Goal: Task Accomplishment & Management: Manage account settings

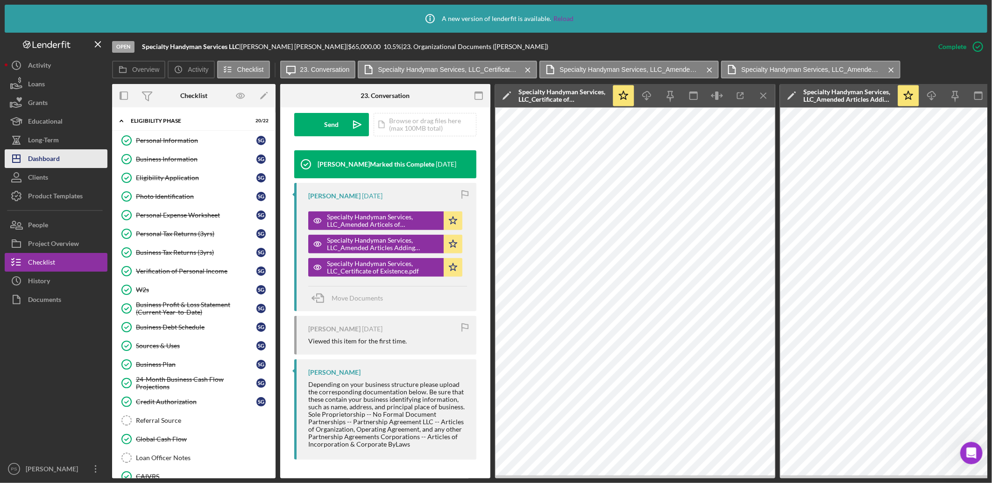
click at [71, 158] on button "Icon/Dashboard Dashboard" at bounding box center [56, 158] width 103 height 19
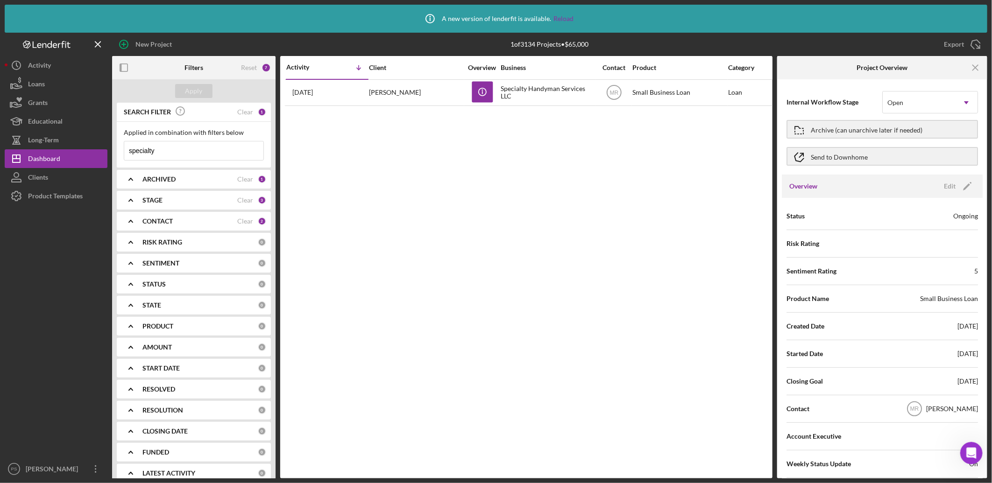
drag, startPoint x: 168, startPoint y: 152, endPoint x: 115, endPoint y: 145, distance: 53.7
click at [117, 142] on div "Applied in combination with filters below specialty Icon/Menu Close" at bounding box center [194, 145] width 154 height 46
click at [197, 215] on div "CONTACT Clear 2" at bounding box center [204, 221] width 124 height 19
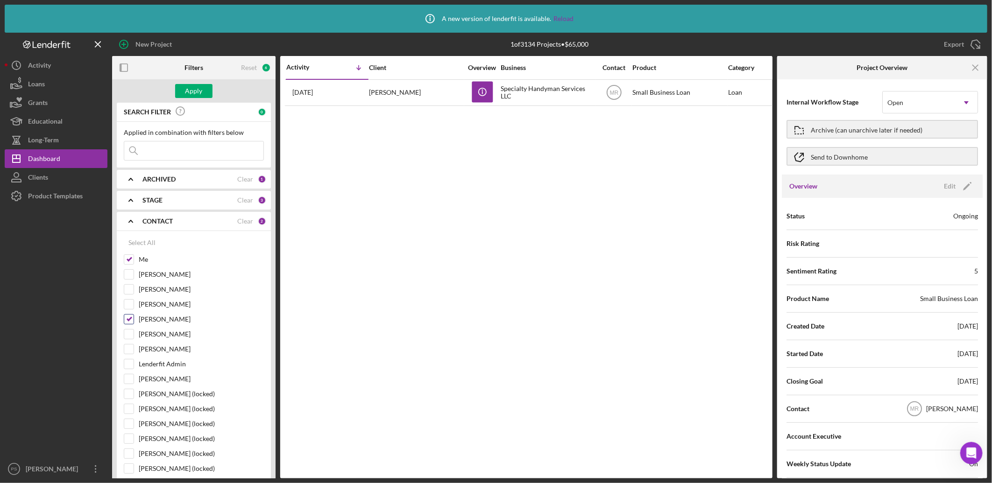
click at [129, 316] on input "[PERSON_NAME]" at bounding box center [128, 319] width 9 height 9
checkbox input "false"
click at [200, 95] on div "Apply" at bounding box center [193, 91] width 17 height 14
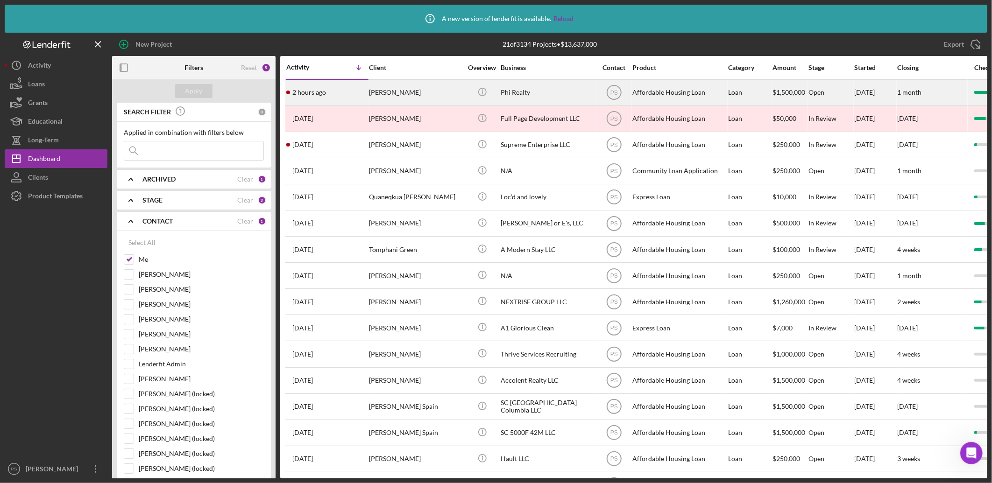
click at [426, 90] on div "[PERSON_NAME]" at bounding box center [415, 92] width 93 height 25
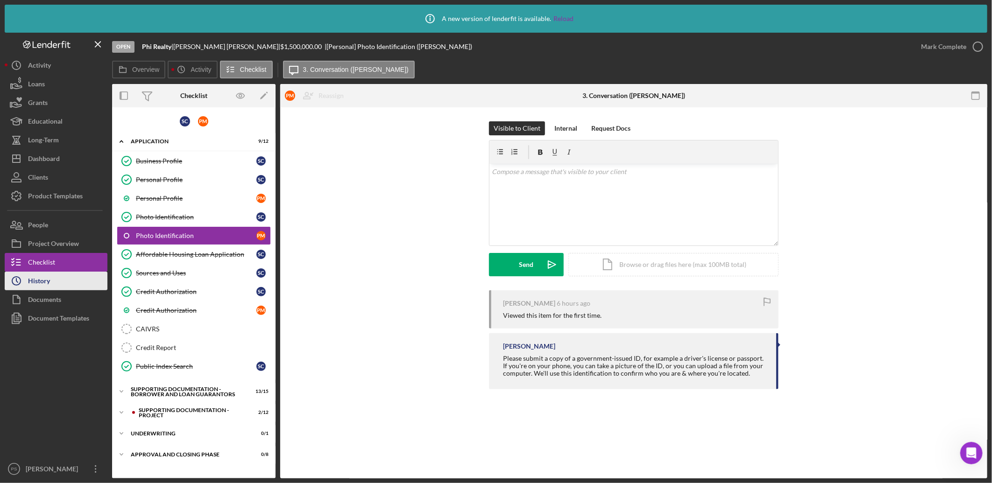
click at [64, 285] on button "Icon/History History" at bounding box center [56, 281] width 103 height 19
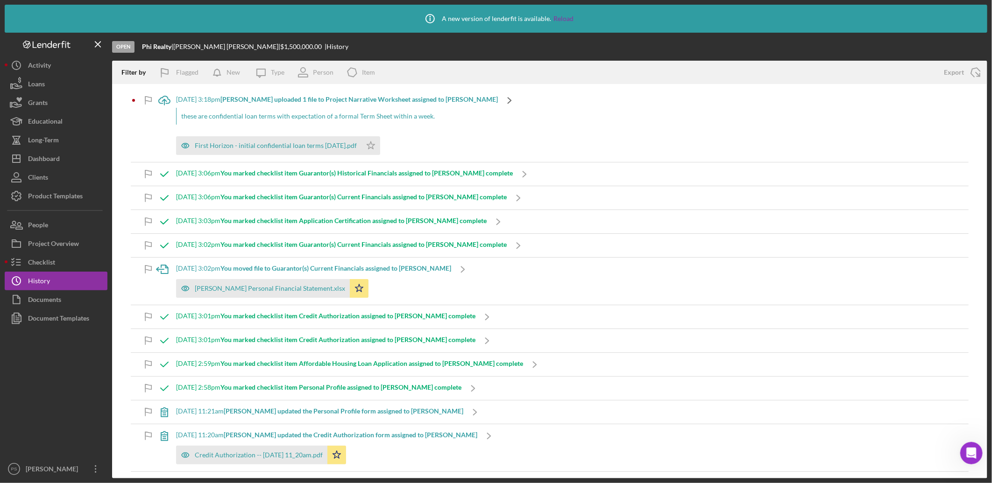
click at [498, 99] on icon "Icon/Navigate" at bounding box center [509, 100] width 23 height 23
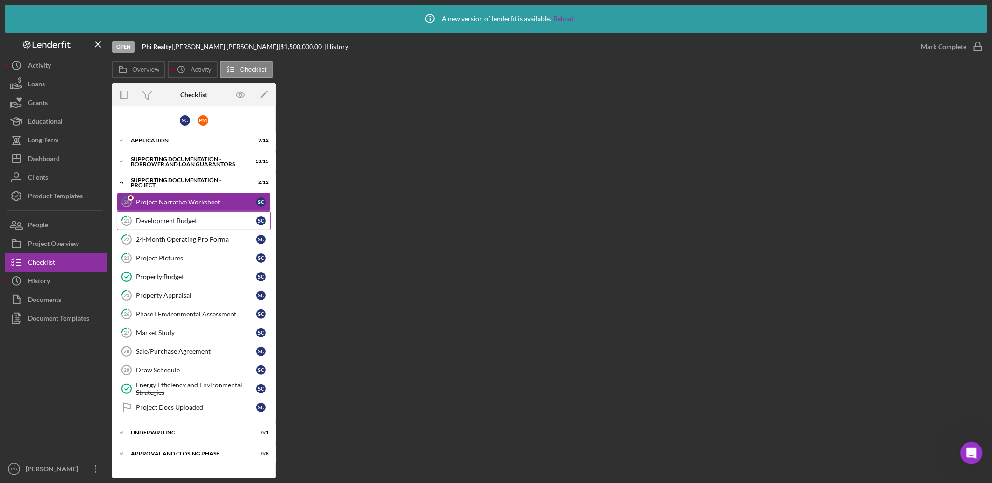
click at [187, 220] on div "Development Budget" at bounding box center [196, 220] width 121 height 7
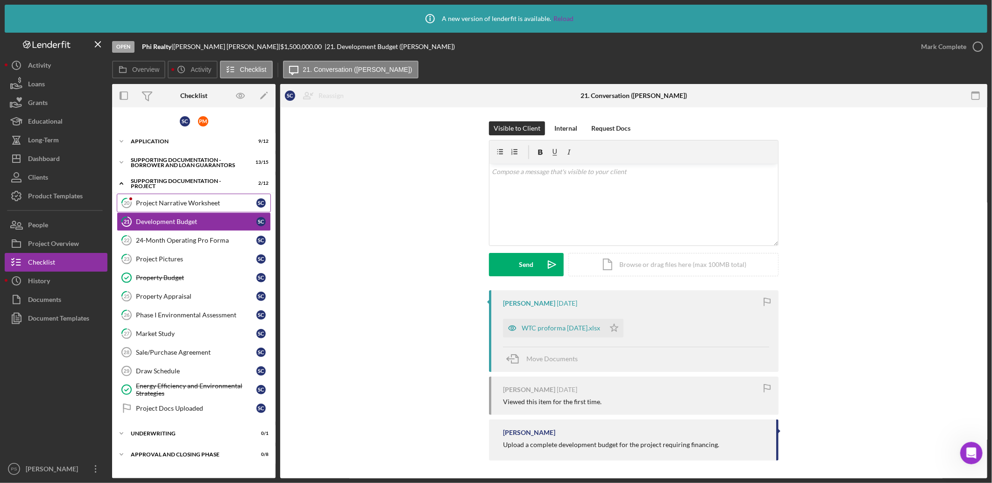
click at [194, 198] on link "20 Project Narrative Worksheet S C" at bounding box center [194, 203] width 154 height 19
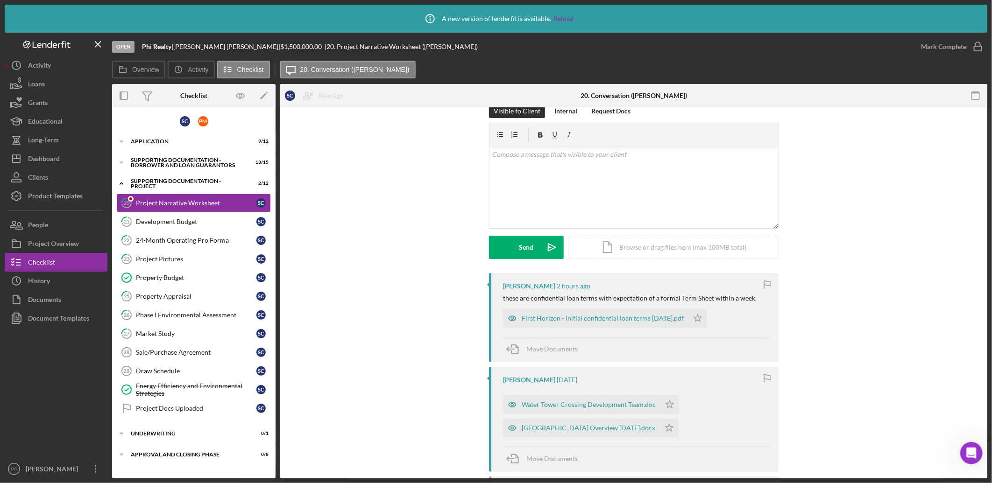
scroll to position [69, 0]
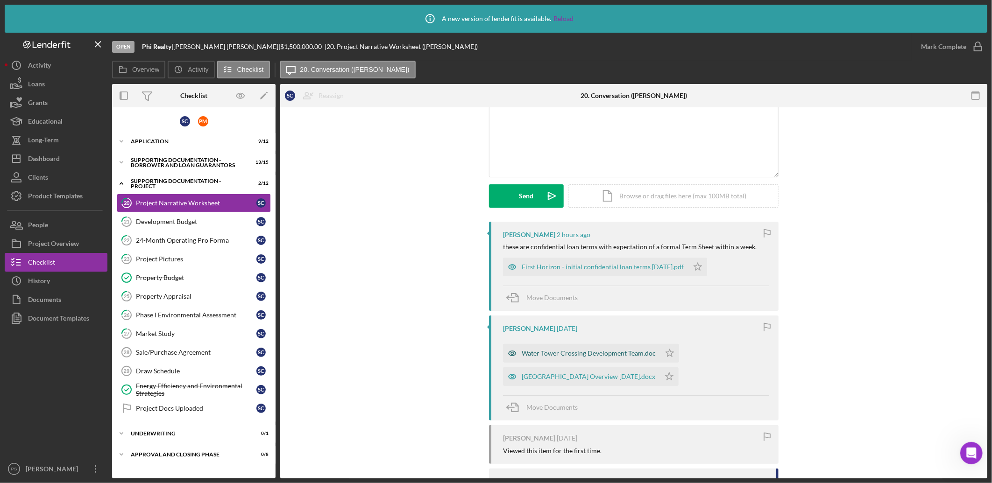
click at [578, 351] on div "Water Tower Crossing Development Team.doc" at bounding box center [589, 353] width 134 height 7
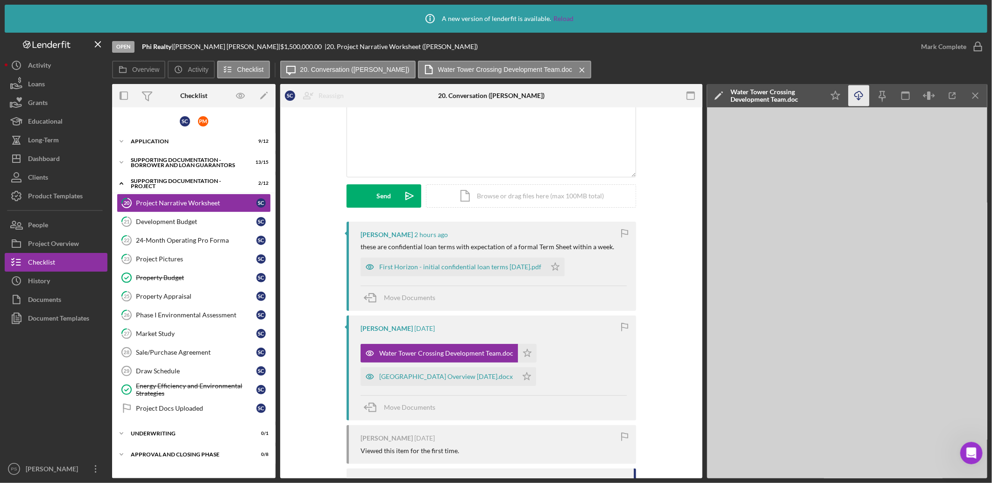
click at [861, 93] on icon "button" at bounding box center [859, 94] width 8 height 5
click at [483, 371] on div "[GEOGRAPHIC_DATA] Overview [DATE].docx" at bounding box center [439, 377] width 157 height 19
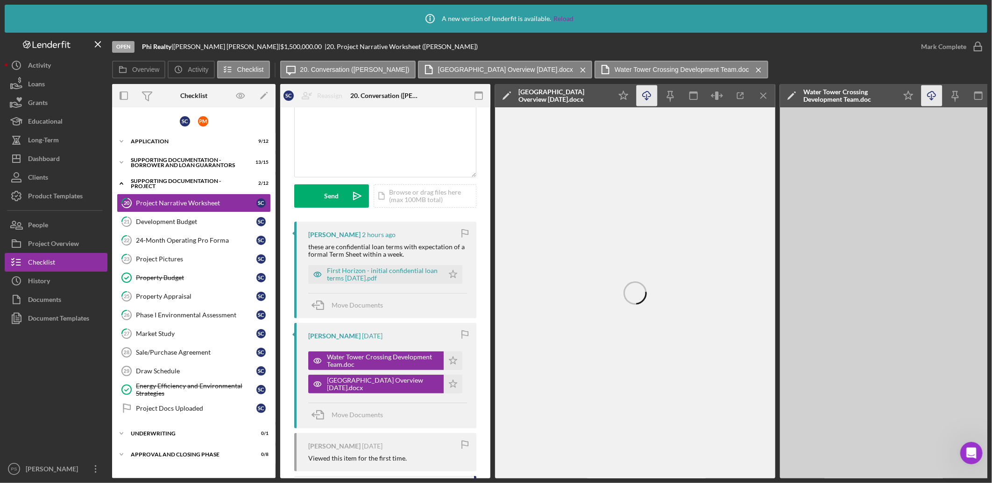
click at [650, 98] on icon "Icon/Download" at bounding box center [647, 95] width 21 height 21
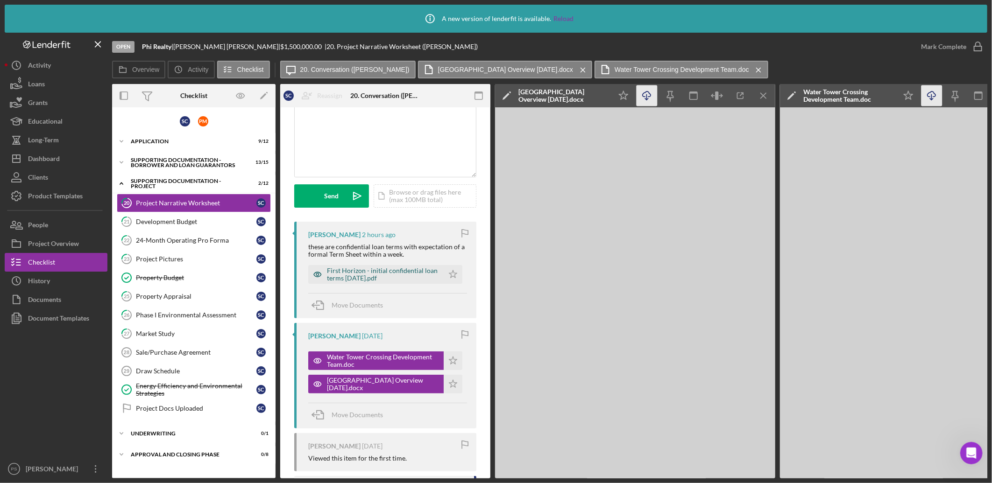
click at [375, 271] on div "First Horizon - initial confidential loan terms [DATE].pdf" at bounding box center [383, 274] width 112 height 15
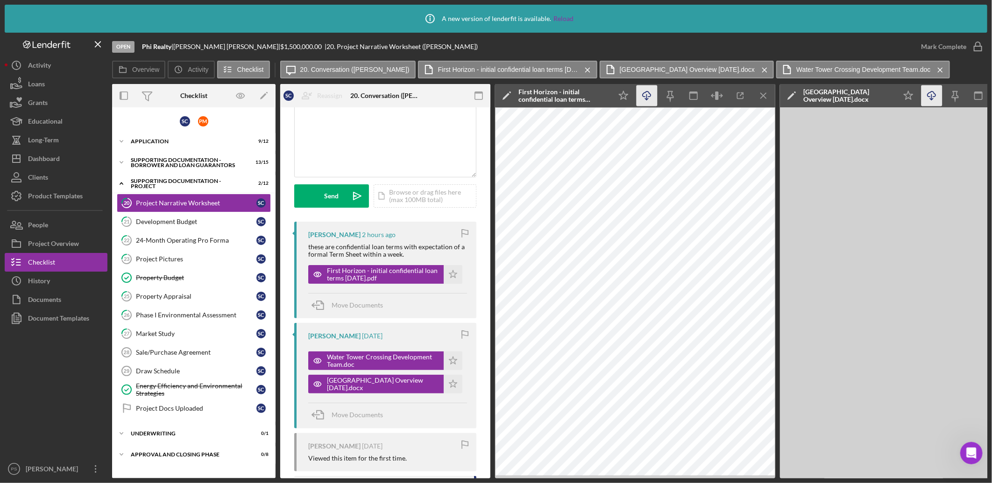
click at [647, 97] on line "button" at bounding box center [647, 96] width 0 height 5
click at [65, 157] on button "Icon/Dashboard Dashboard" at bounding box center [56, 158] width 103 height 19
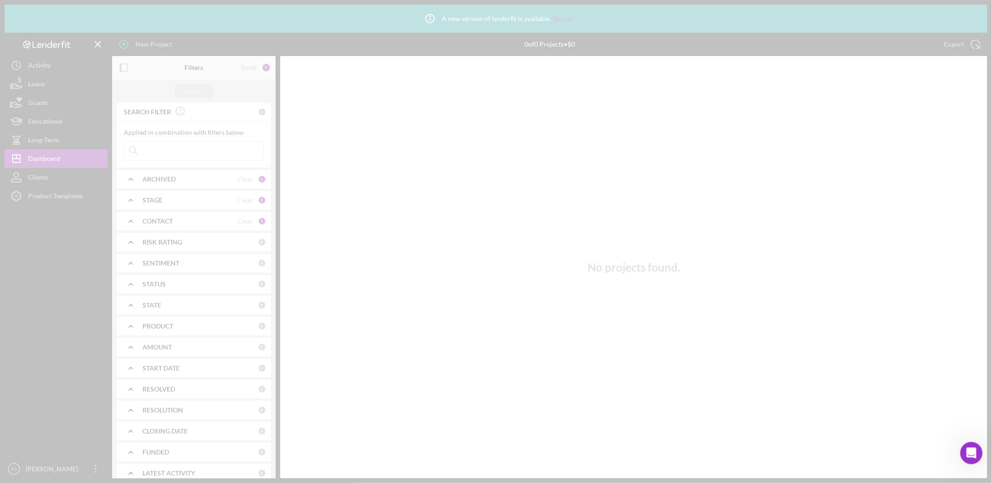
click at [181, 150] on div at bounding box center [496, 241] width 992 height 483
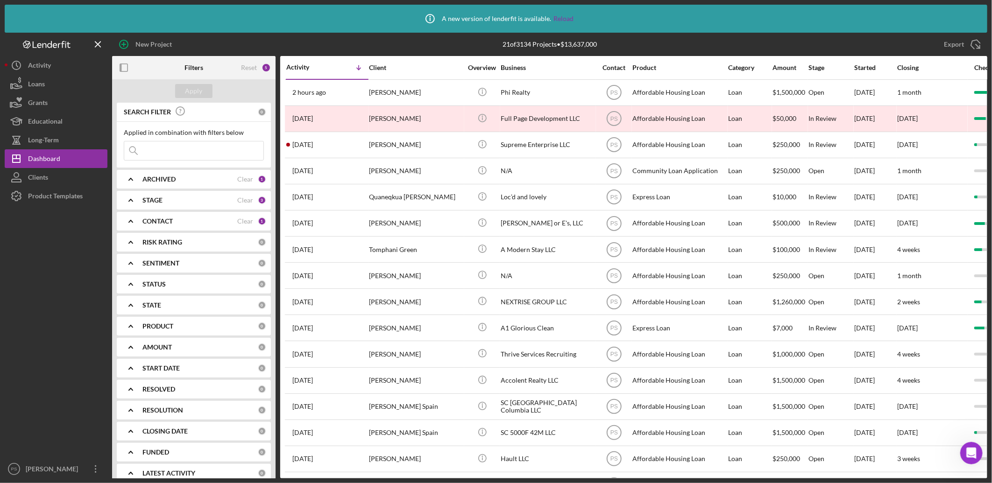
click at [180, 152] on input at bounding box center [193, 151] width 139 height 19
type input "specialty"
click at [164, 222] on b "CONTACT" at bounding box center [157, 221] width 30 height 7
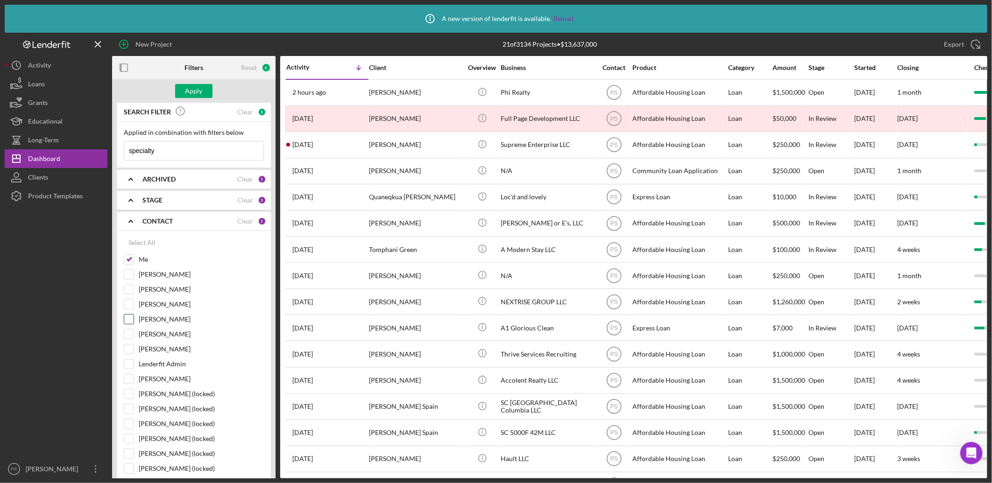
click at [164, 319] on label "[PERSON_NAME]" at bounding box center [201, 319] width 125 height 9
click at [134, 319] on input "[PERSON_NAME]" at bounding box center [128, 319] width 9 height 9
checkbox input "true"
click at [207, 87] on button "Apply" at bounding box center [193, 91] width 37 height 14
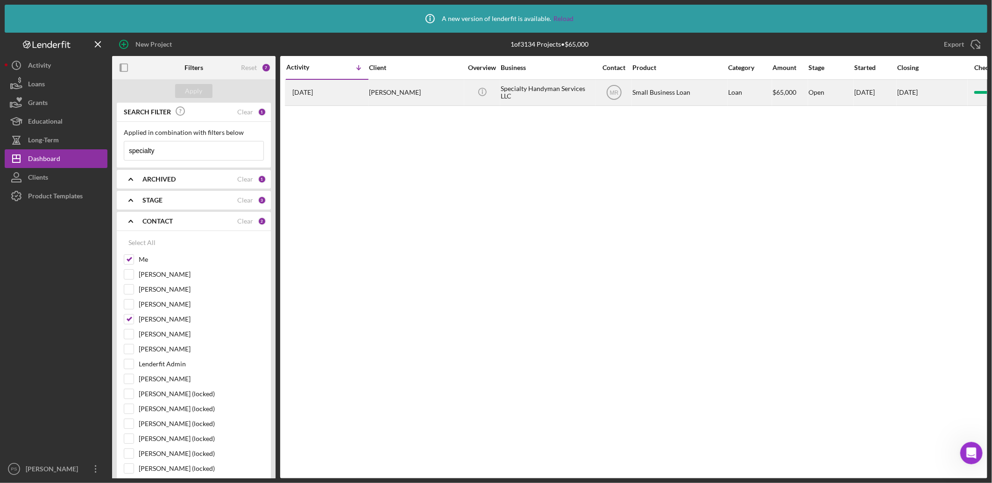
click at [525, 92] on div "Specialty Handyman Services LLC" at bounding box center [547, 92] width 93 height 25
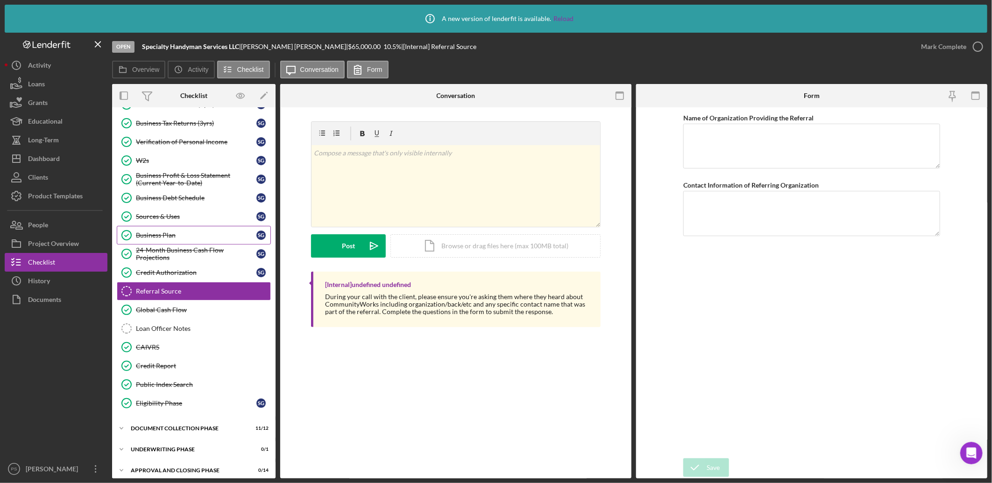
scroll to position [138, 0]
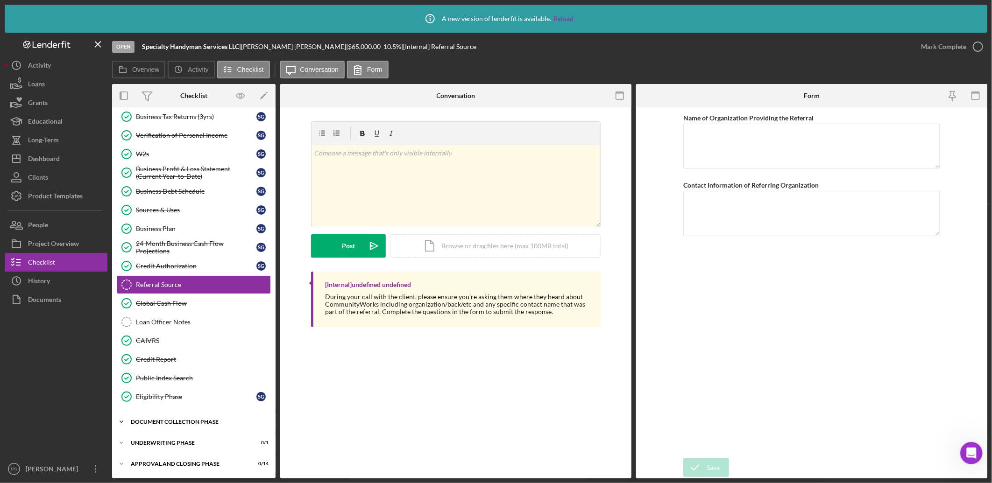
drag, startPoint x: 164, startPoint y: 423, endPoint x: 166, endPoint y: 415, distance: 8.3
click at [164, 422] on div "Document Collection Phase" at bounding box center [197, 422] width 133 height 6
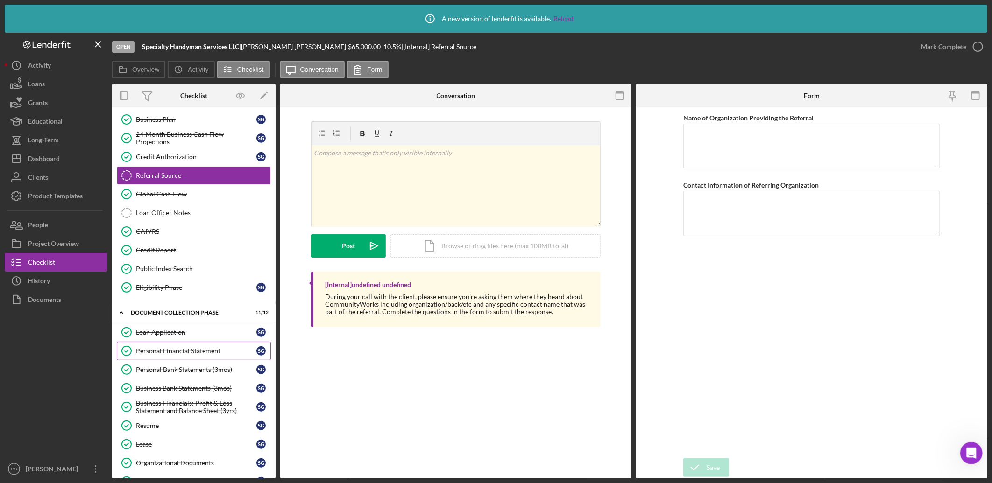
scroll to position [311, 0]
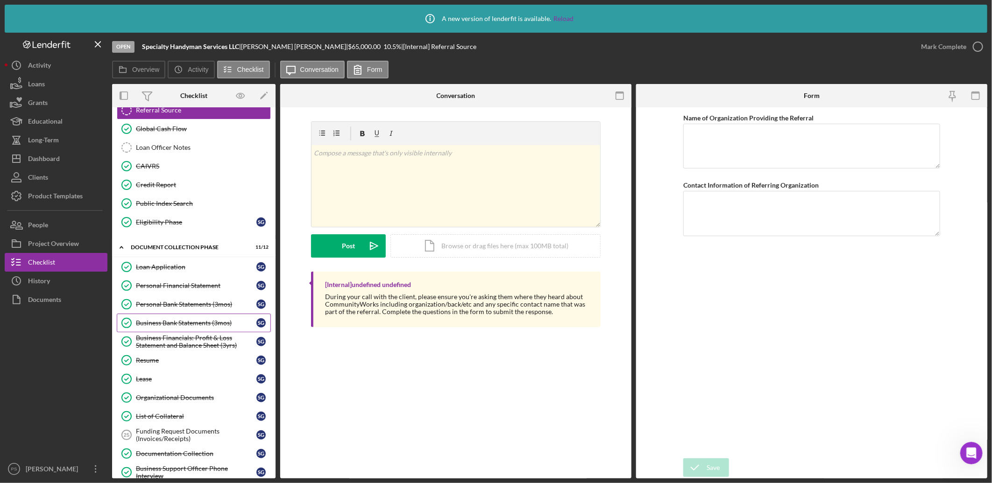
click at [203, 323] on div "Business Bank Statements (3mos)" at bounding box center [196, 323] width 121 height 7
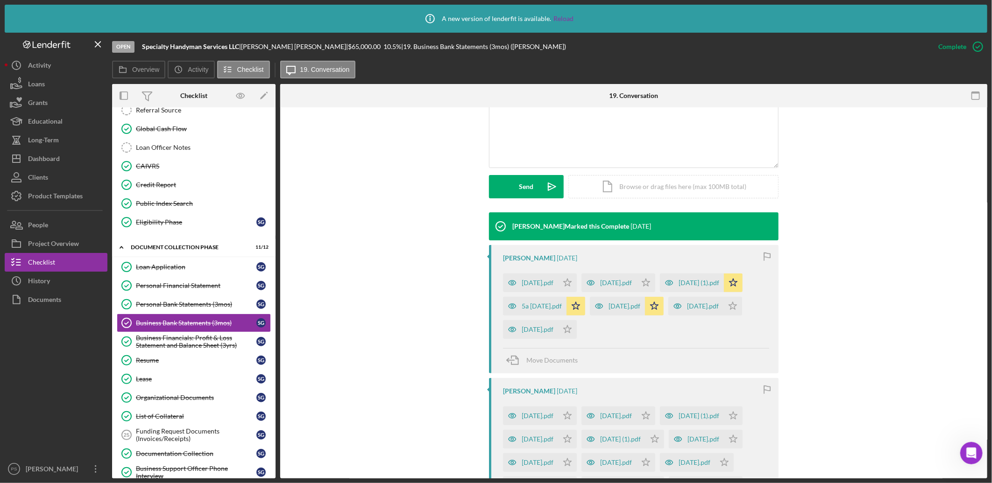
scroll to position [207, 0]
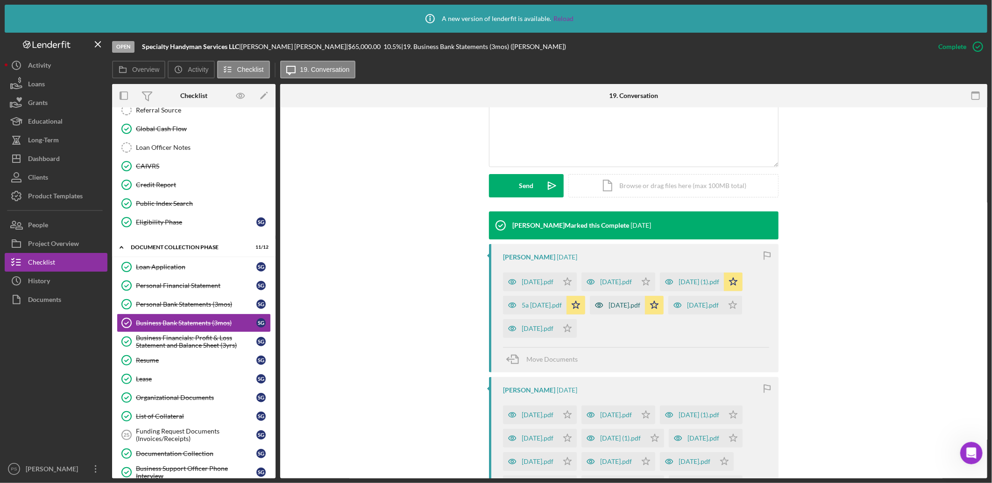
click at [609, 309] on div "[DATE].pdf" at bounding box center [625, 305] width 32 height 7
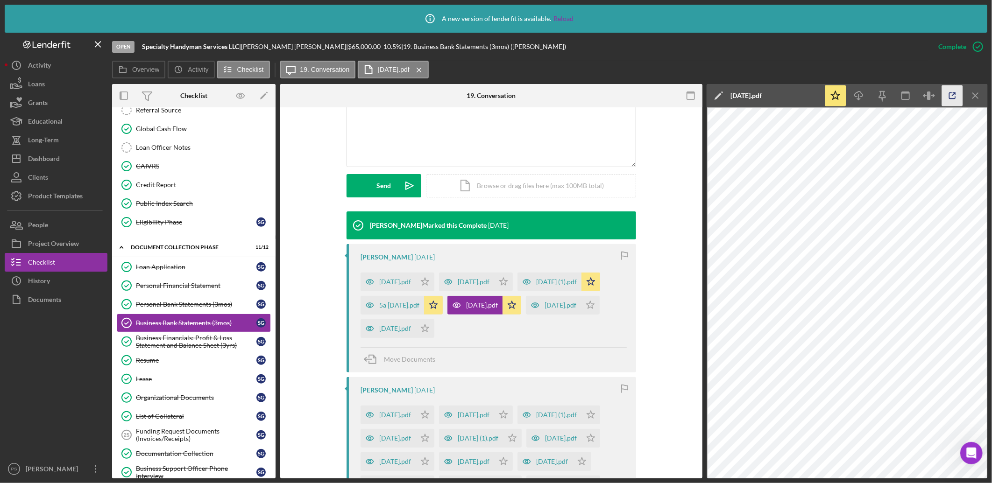
click at [949, 95] on icon "button" at bounding box center [952, 95] width 21 height 21
click at [536, 286] on div "[DATE] (1).pdf" at bounding box center [556, 281] width 41 height 7
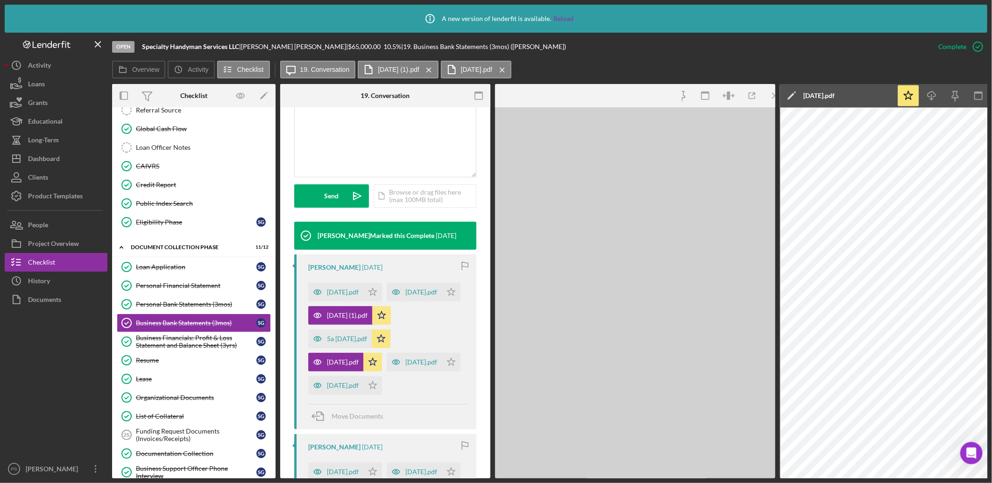
scroll to position [218, 0]
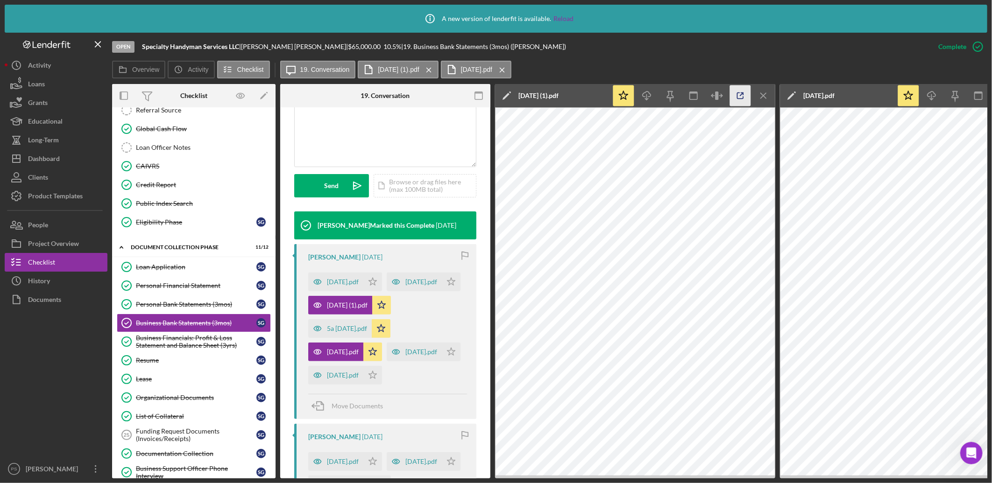
click at [744, 96] on icon "button" at bounding box center [740, 95] width 21 height 21
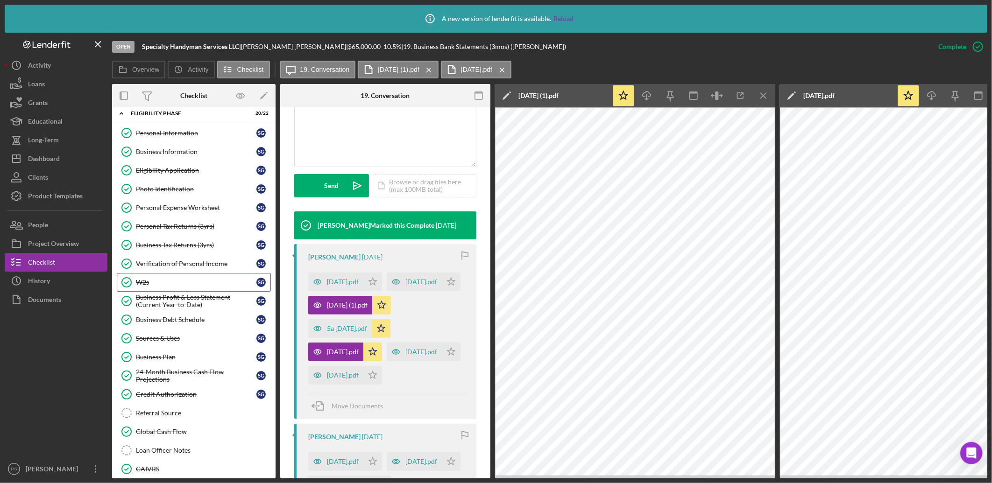
scroll to position [0, 0]
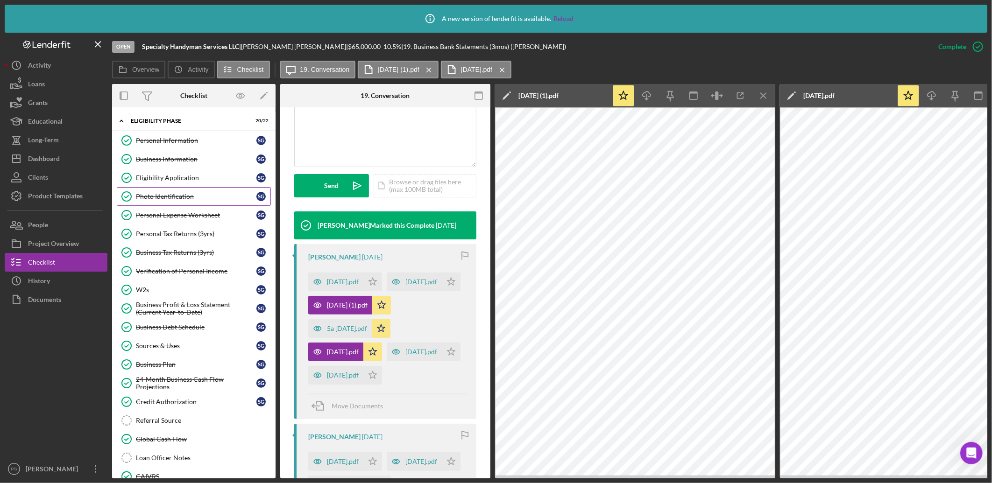
click at [180, 194] on div "Photo Identification" at bounding box center [196, 196] width 121 height 7
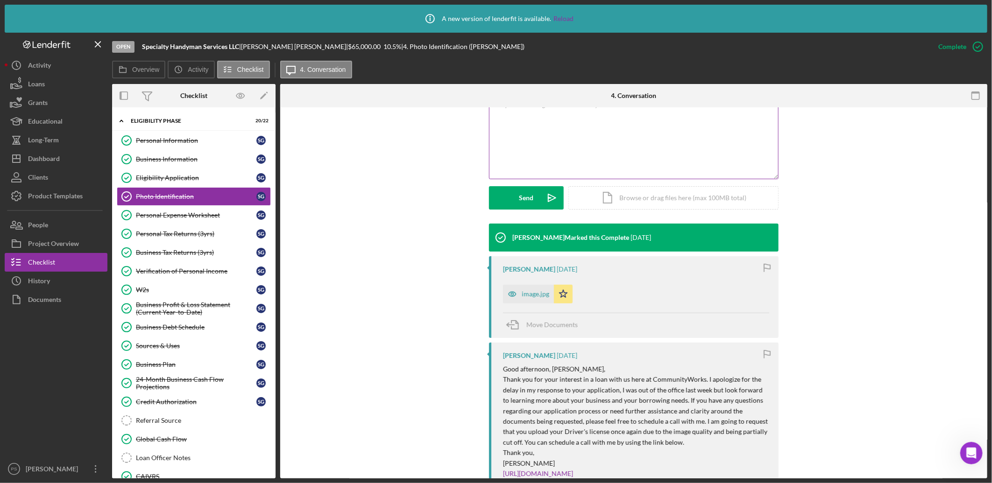
scroll to position [207, 0]
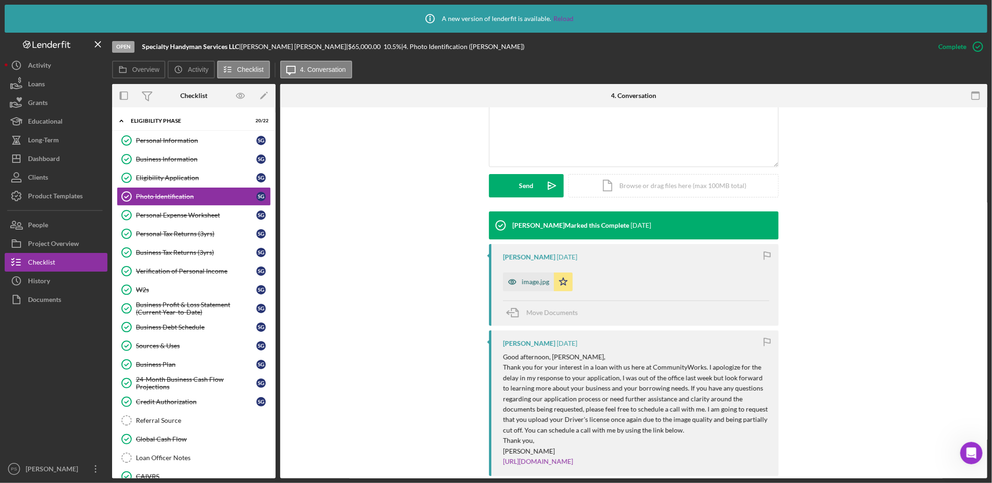
click at [533, 277] on div "image.jpg" at bounding box center [528, 282] width 51 height 19
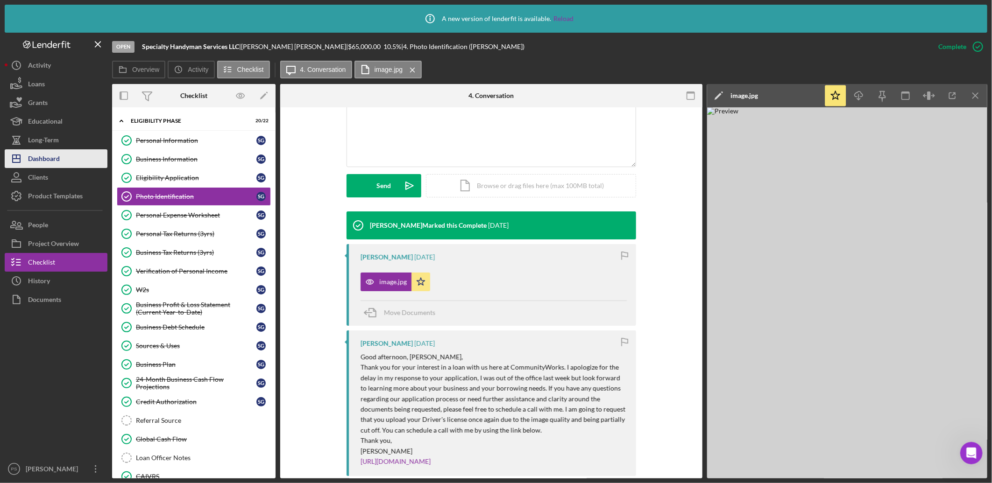
click at [60, 156] on button "Icon/Dashboard Dashboard" at bounding box center [56, 158] width 103 height 19
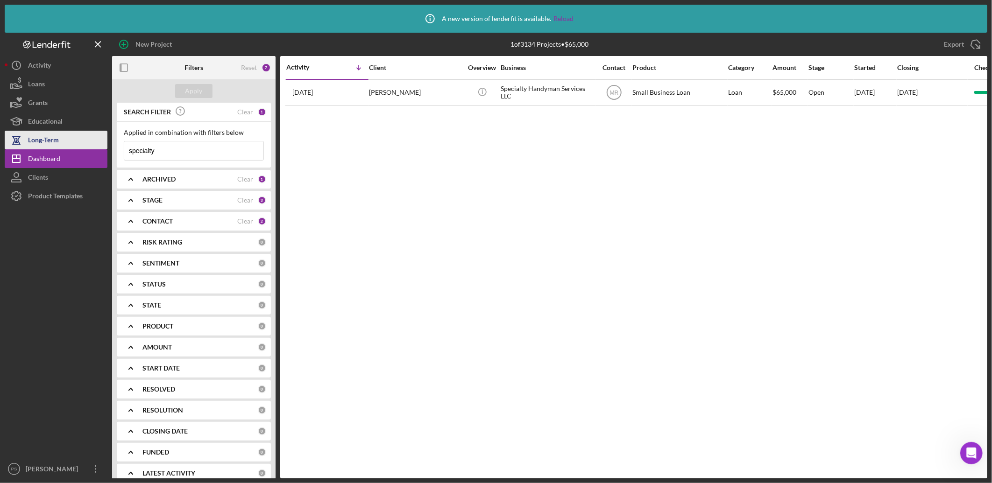
drag, startPoint x: 185, startPoint y: 150, endPoint x: 105, endPoint y: 157, distance: 80.6
click at [92, 146] on div "New Project 1 of 3134 Projects • $65,000 specialty Export Icon/Export Filters R…" at bounding box center [496, 256] width 983 height 446
type input "thinkerbella"
click at [205, 85] on button "Apply" at bounding box center [193, 91] width 37 height 14
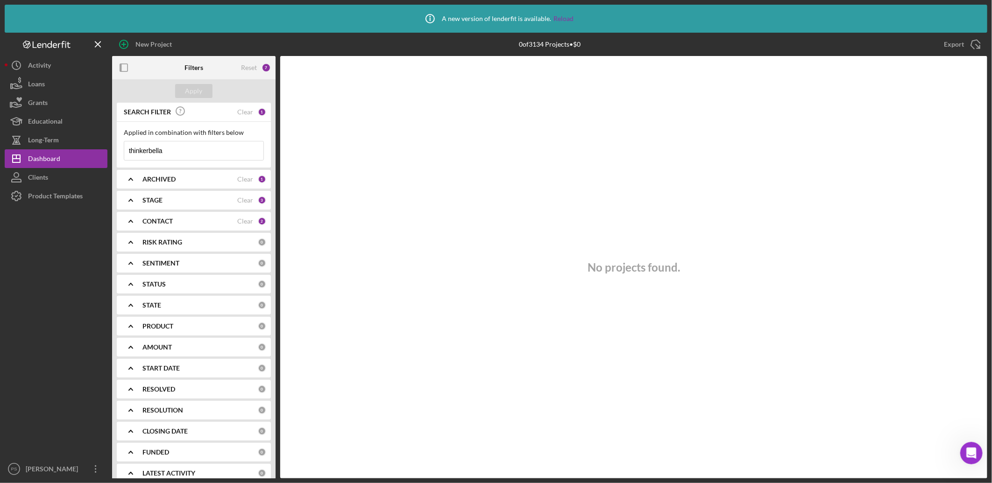
click at [194, 150] on input "thinkerbella" at bounding box center [193, 151] width 139 height 19
drag, startPoint x: 197, startPoint y: 153, endPoint x: 110, endPoint y: 148, distance: 86.6
click at [111, 148] on div "New Project 0 of 3134 Projects • $0 specialty Export Icon/Export Filters Reset …" at bounding box center [496, 256] width 983 height 446
click at [206, 91] on button "Apply" at bounding box center [193, 91] width 37 height 14
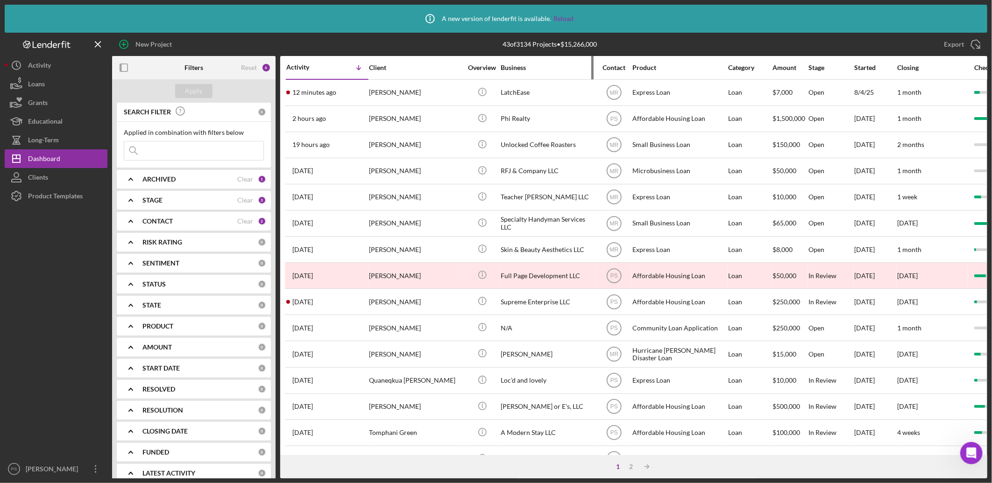
click at [517, 67] on div "Business" at bounding box center [547, 67] width 93 height 7
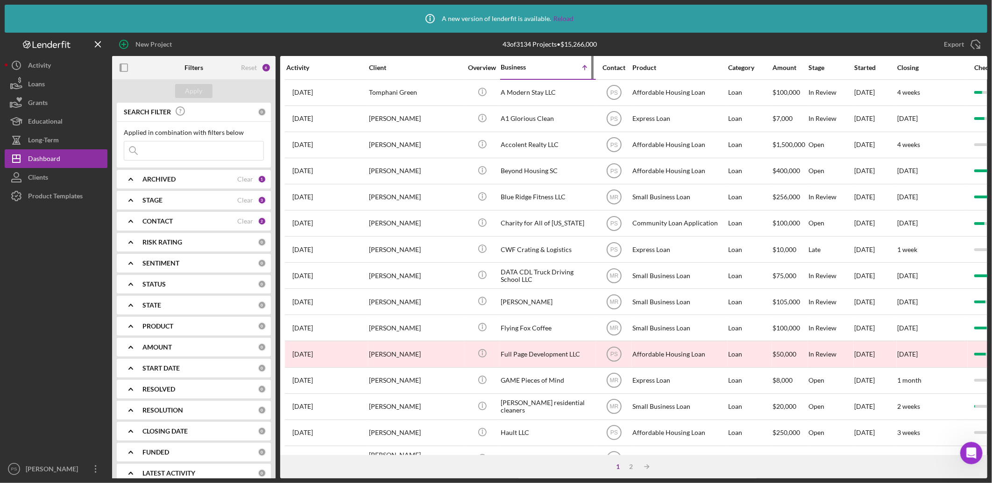
click at [517, 67] on div "Business" at bounding box center [524, 67] width 47 height 7
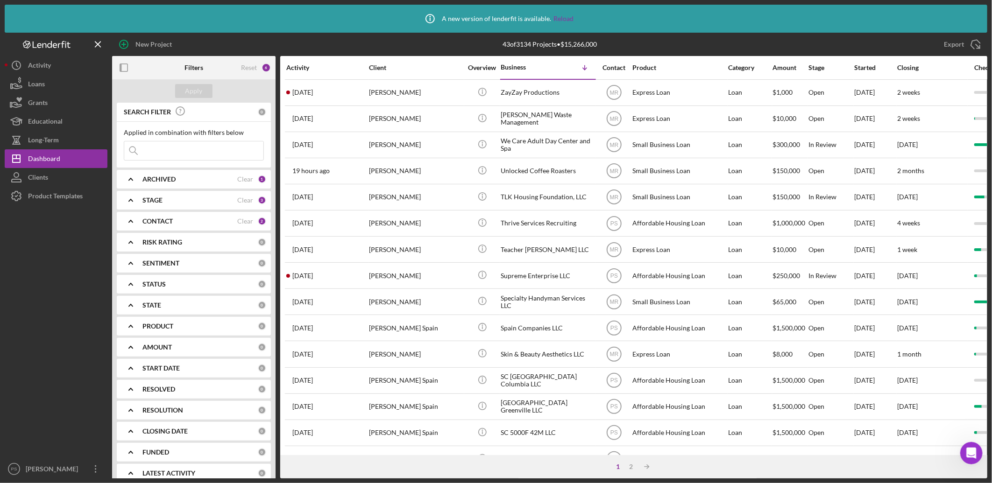
click at [169, 222] on b "CONTACT" at bounding box center [157, 221] width 30 height 7
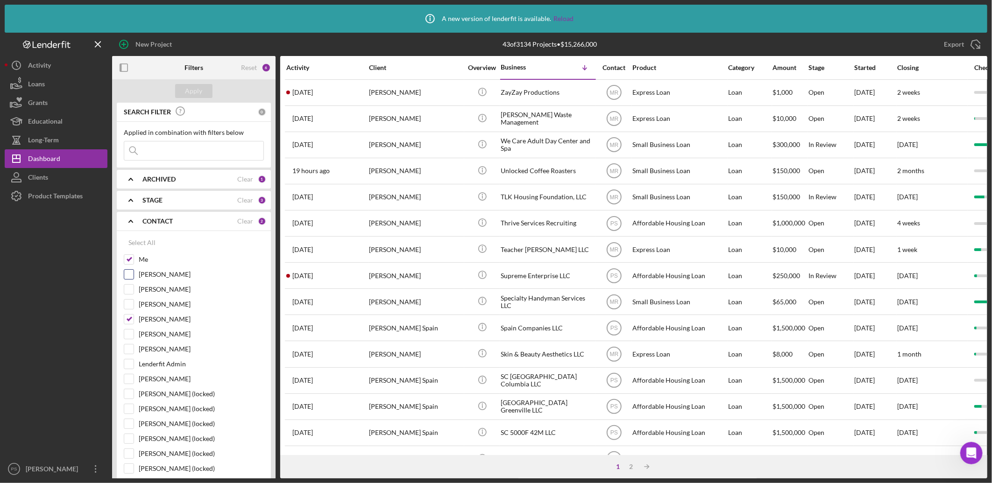
click at [160, 273] on label "[PERSON_NAME]" at bounding box center [201, 274] width 125 height 9
click at [134, 273] on input "[PERSON_NAME]" at bounding box center [128, 274] width 9 height 9
checkbox input "true"
click at [169, 155] on input at bounding box center [193, 151] width 139 height 19
type input "y"
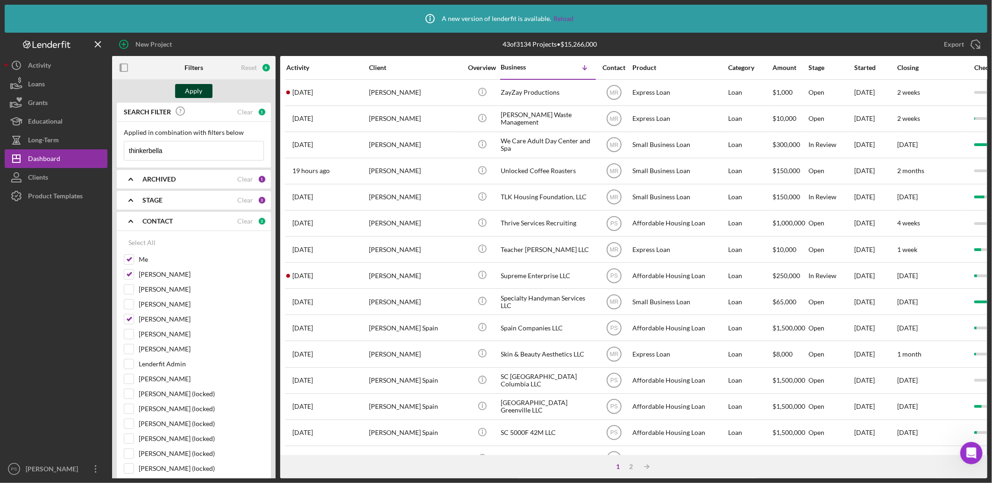
type input "thinkerbella"
click at [203, 91] on button "Apply" at bounding box center [193, 91] width 37 height 14
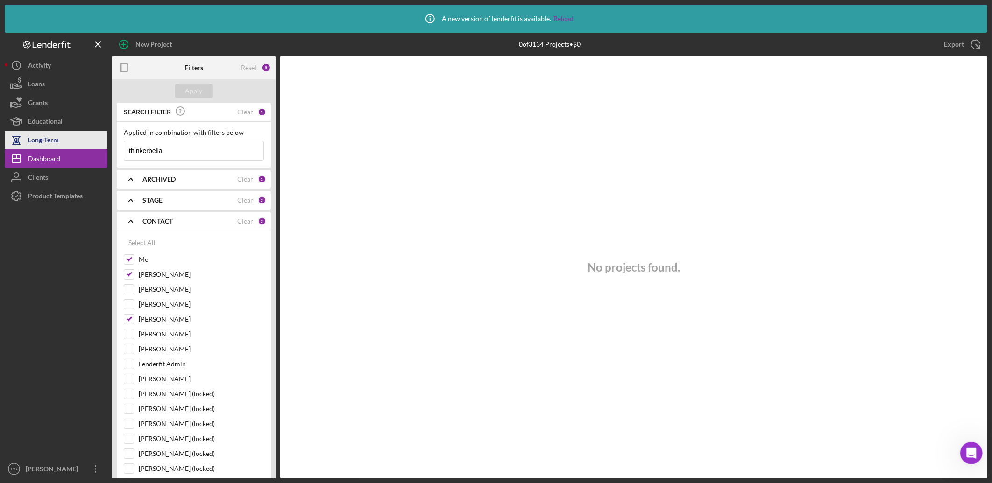
drag, startPoint x: 115, startPoint y: 146, endPoint x: 90, endPoint y: 141, distance: 25.8
click at [90, 141] on div "New Project 0 of 3134 Projects • $0 specialty Export Icon/Export Filters Reset …" at bounding box center [496, 256] width 983 height 446
click at [203, 89] on button "Apply" at bounding box center [193, 91] width 37 height 14
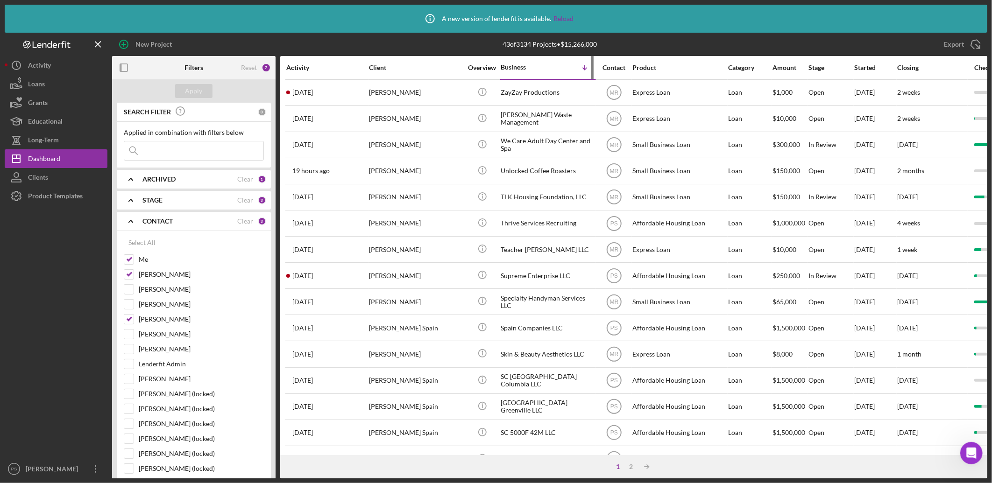
click at [530, 66] on div "Business" at bounding box center [524, 67] width 47 height 7
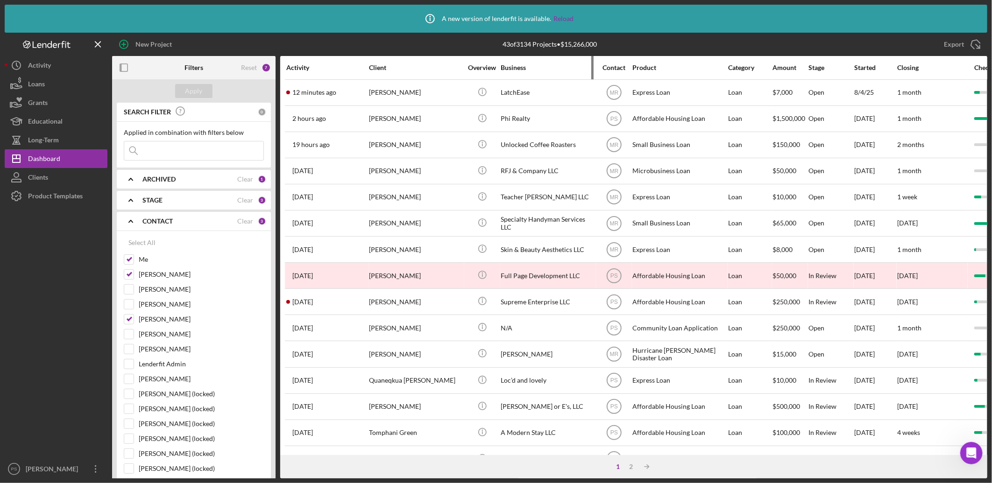
click at [542, 69] on div "Business" at bounding box center [547, 67] width 93 height 7
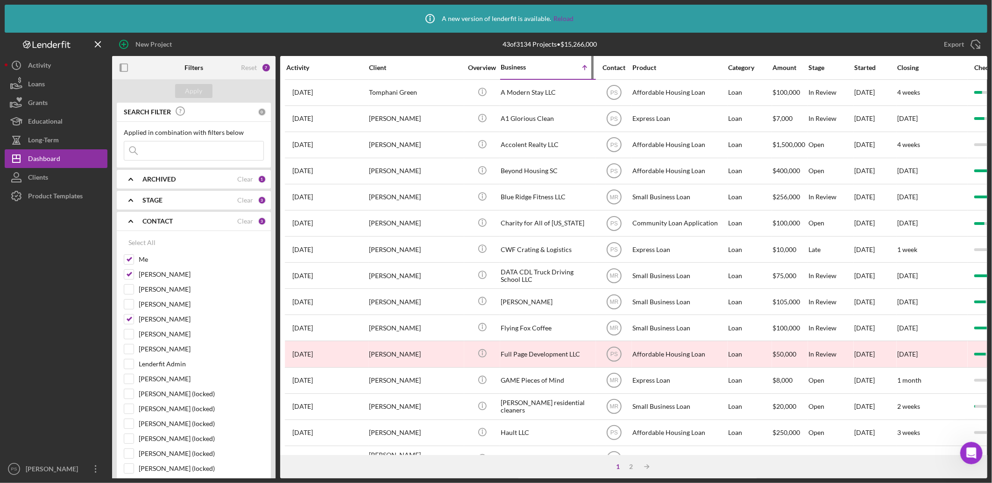
click at [530, 69] on div "Business" at bounding box center [524, 67] width 47 height 7
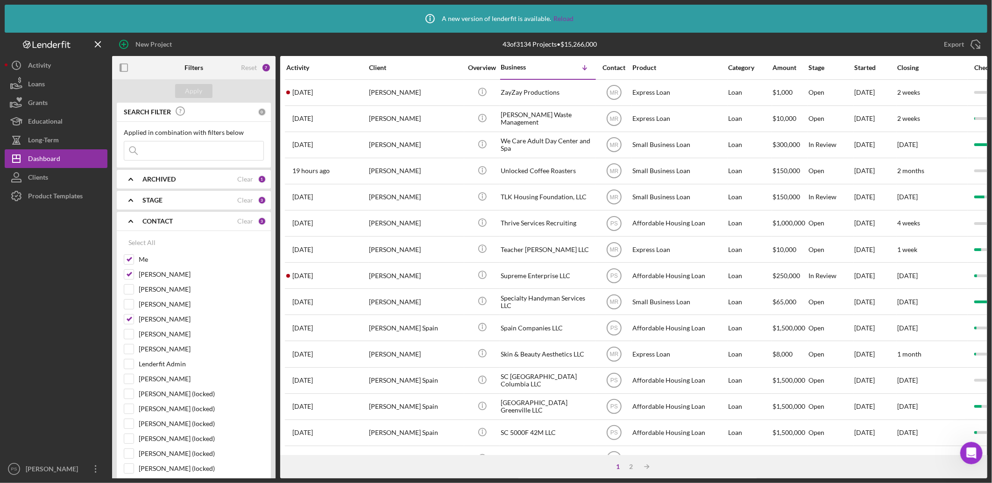
click at [838, 24] on div "Icon/Info A new version of lenderfit is available. Reload" at bounding box center [496, 19] width 983 height 28
click at [152, 246] on div "Select All" at bounding box center [141, 243] width 27 height 19
checkbox input "true"
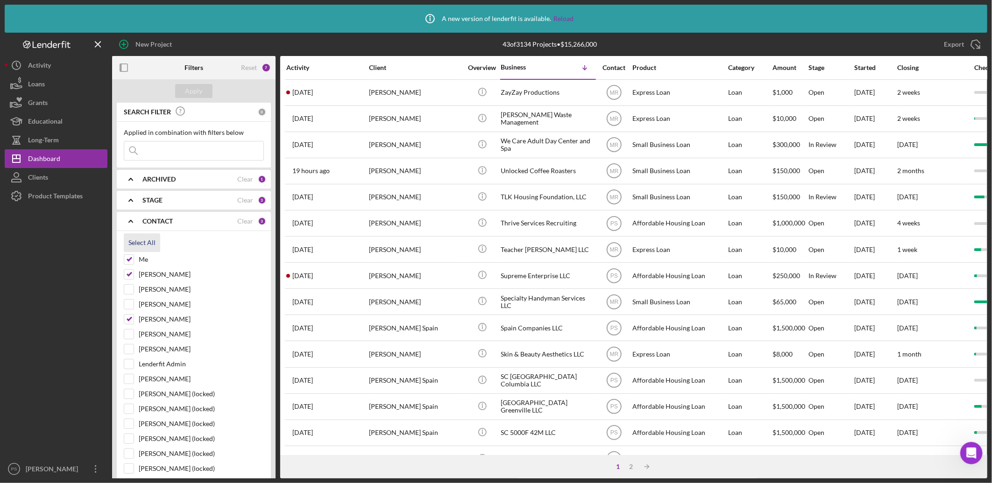
checkbox input "true"
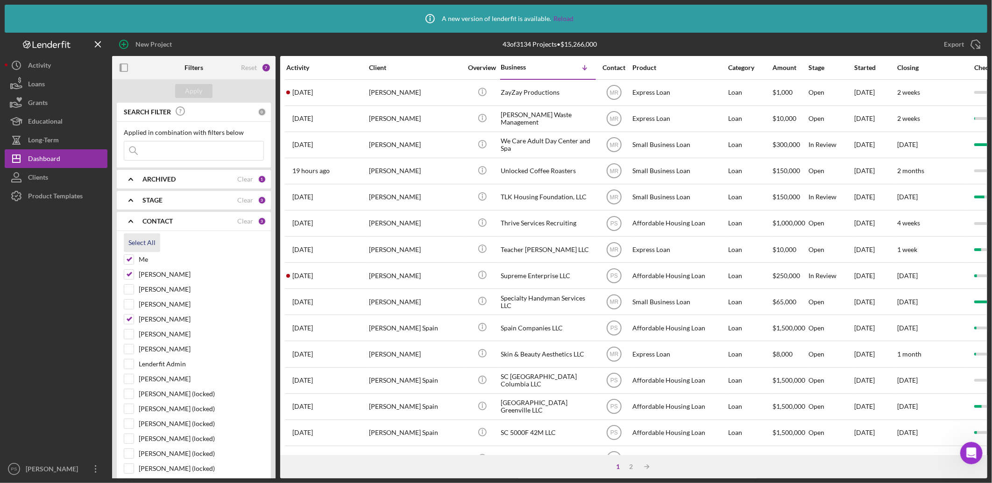
checkbox input "true"
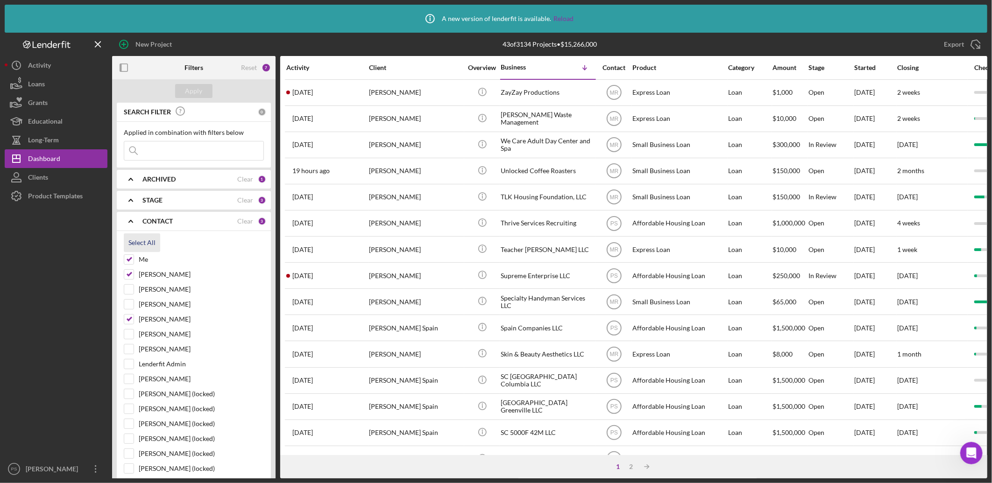
checkbox input "true"
click at [197, 86] on div "Apply" at bounding box center [193, 91] width 17 height 14
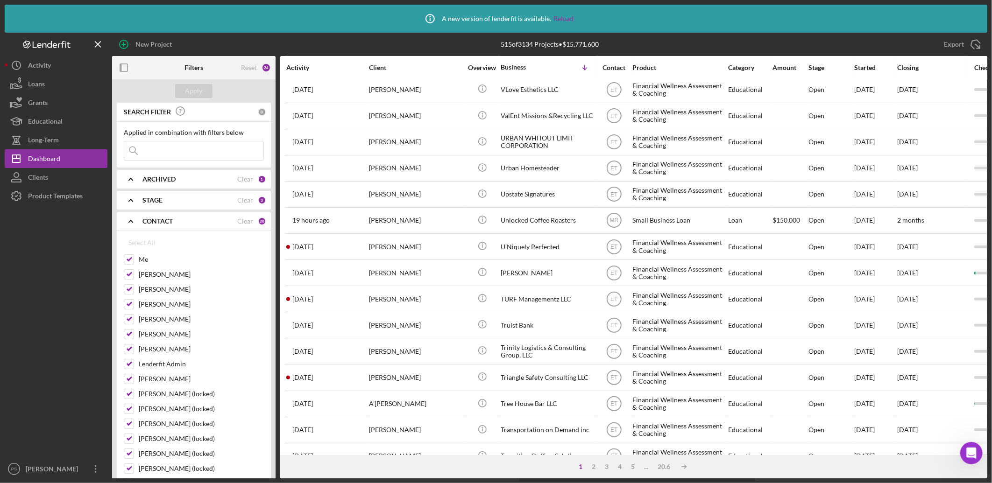
scroll to position [301, 0]
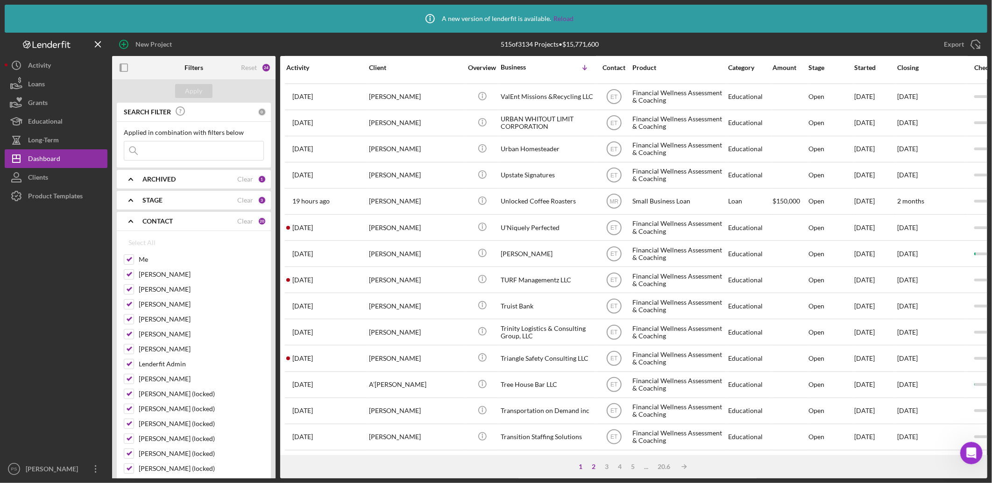
click at [594, 466] on div "2" at bounding box center [593, 466] width 13 height 7
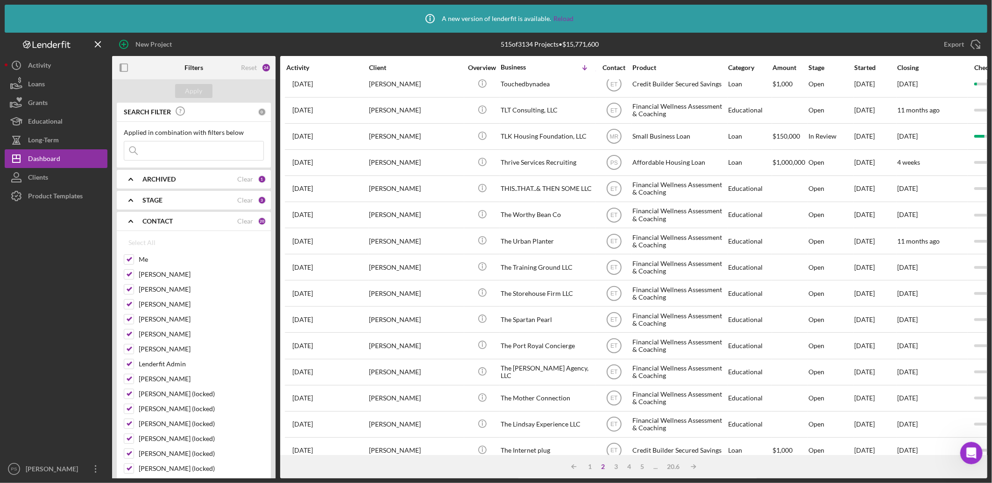
scroll to position [0, 0]
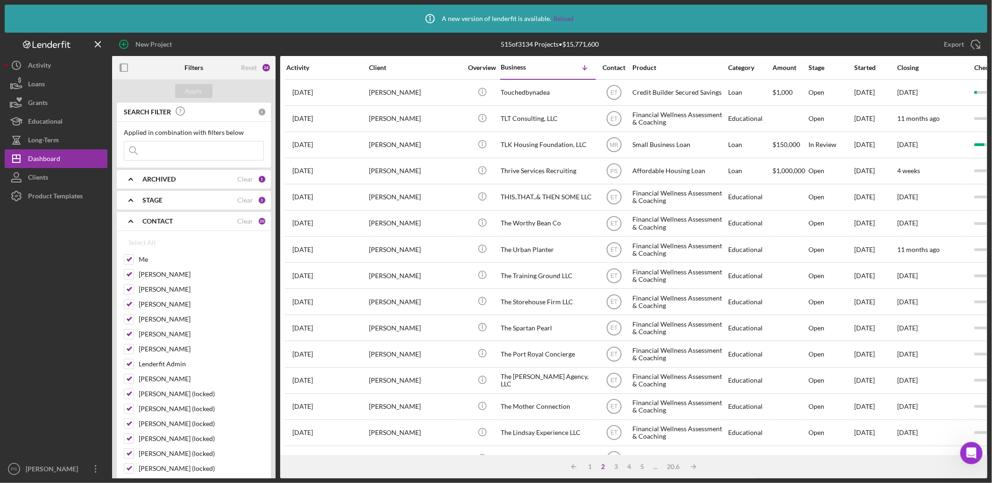
click at [155, 197] on b "STAGE" at bounding box center [152, 200] width 20 height 7
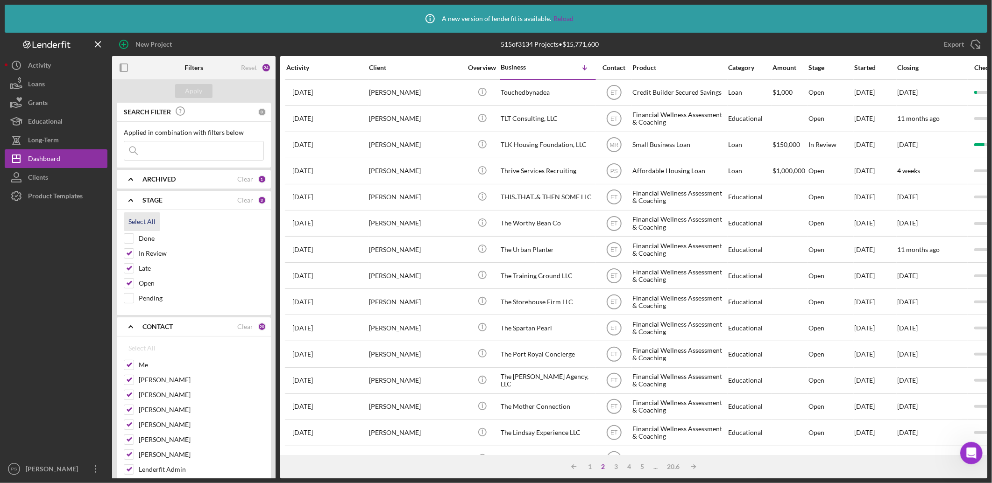
click at [144, 223] on div "Select All" at bounding box center [141, 222] width 27 height 19
checkbox input "true"
click at [204, 90] on button "Apply" at bounding box center [193, 91] width 37 height 14
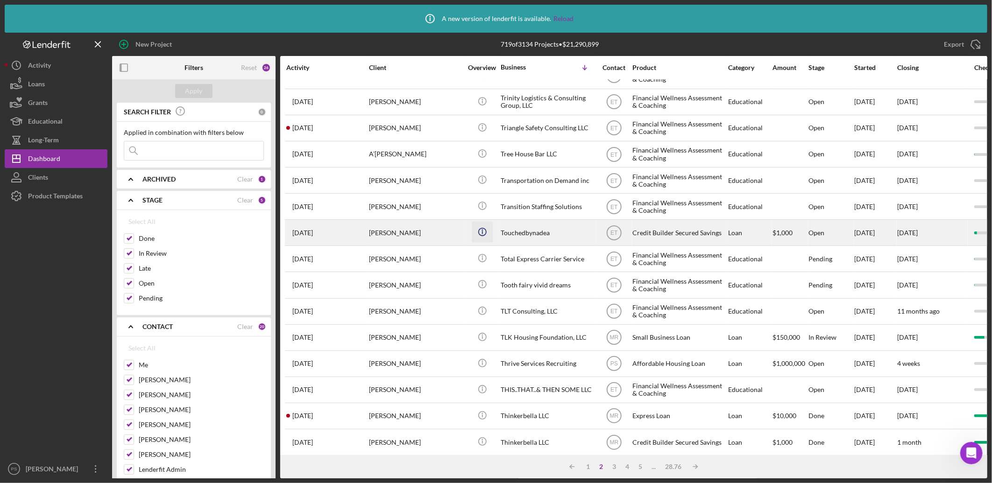
scroll to position [138, 0]
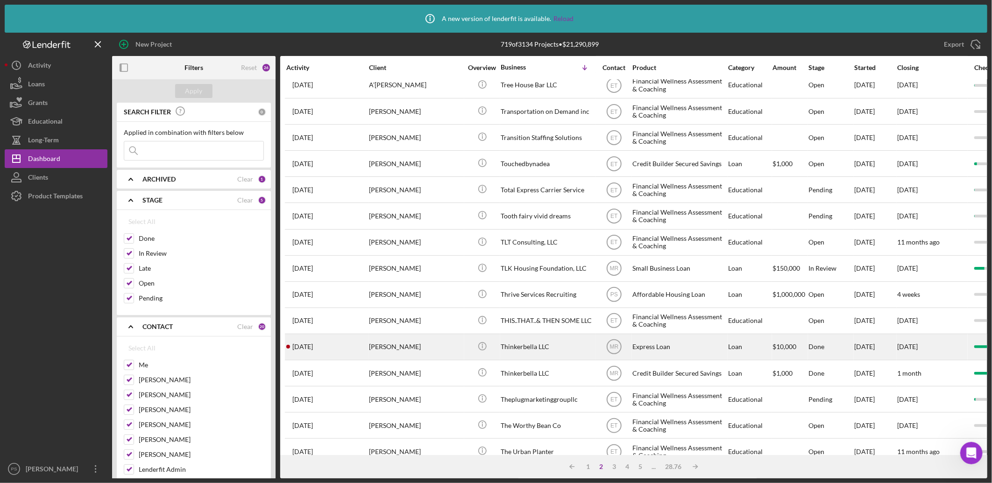
click at [562, 348] on div "Thinkerbella LLC" at bounding box center [547, 347] width 93 height 25
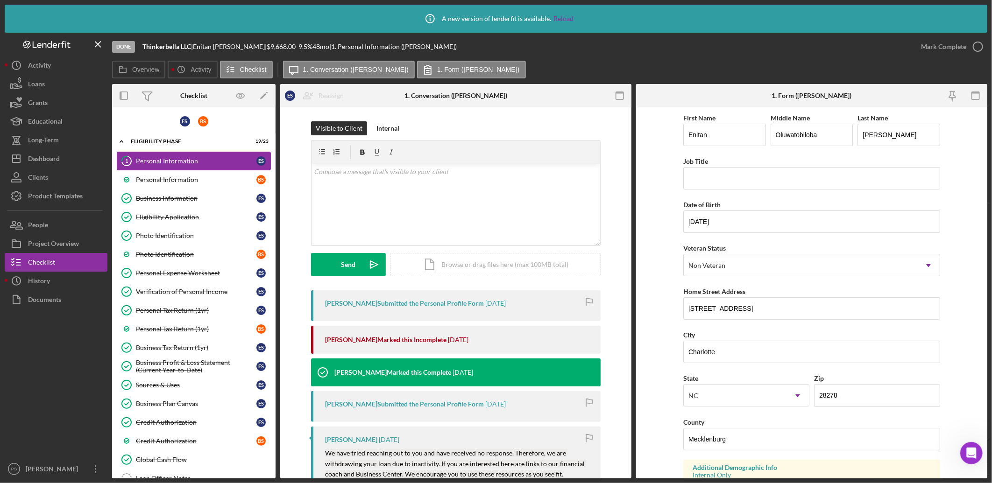
click at [180, 160] on div "Personal Information" at bounding box center [196, 160] width 121 height 7
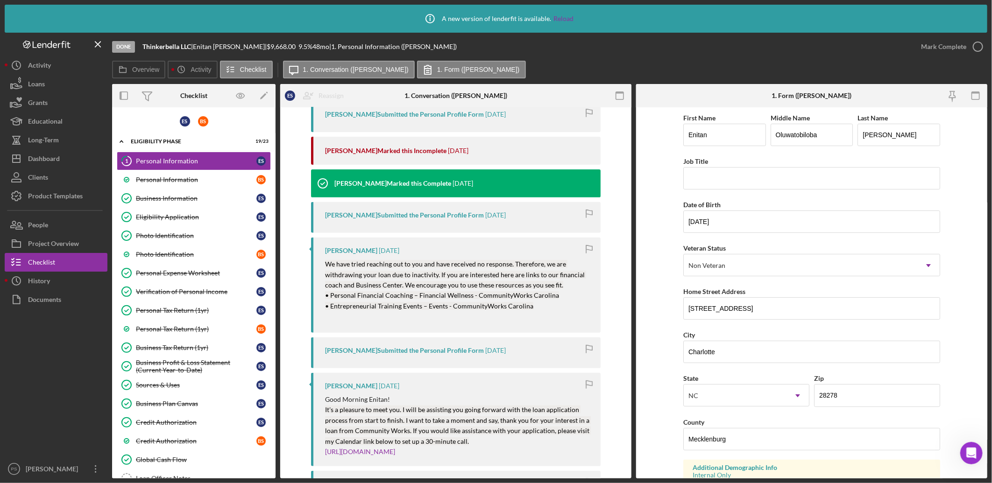
scroll to position [173, 0]
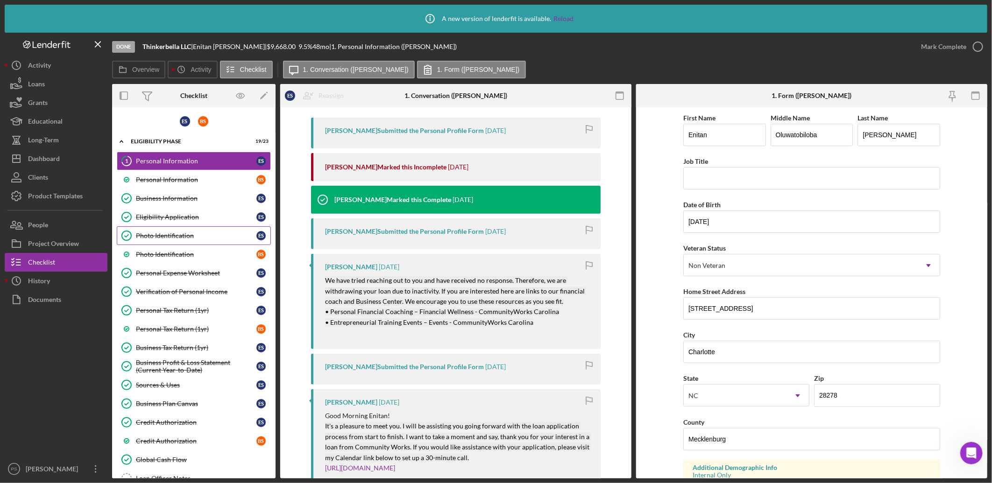
click at [195, 230] on link "Photo Identification Photo Identification E S" at bounding box center [194, 236] width 154 height 19
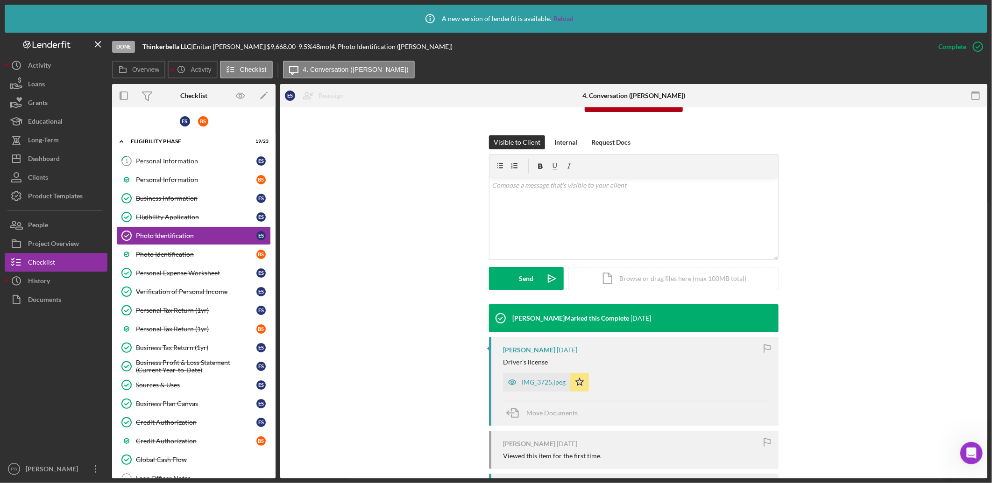
scroll to position [138, 0]
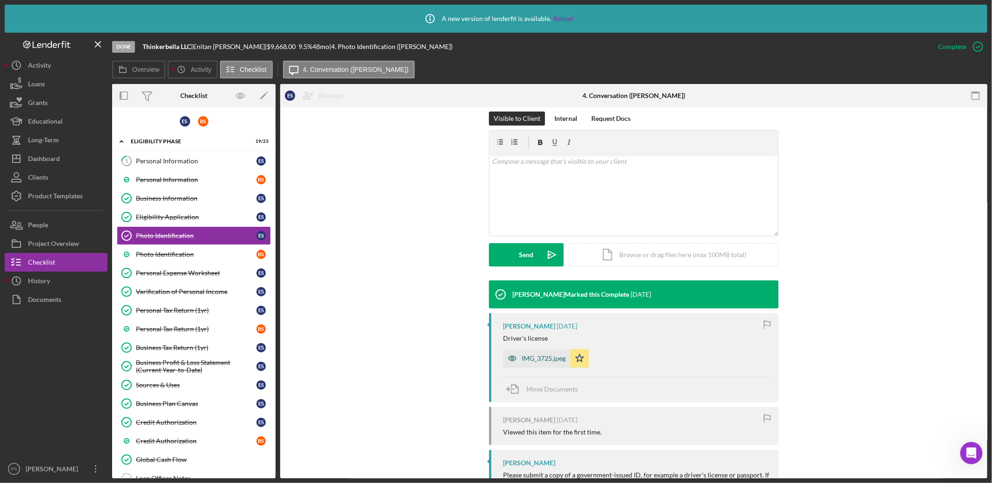
click at [546, 360] on div "IMG_3725.jpeg" at bounding box center [544, 358] width 44 height 7
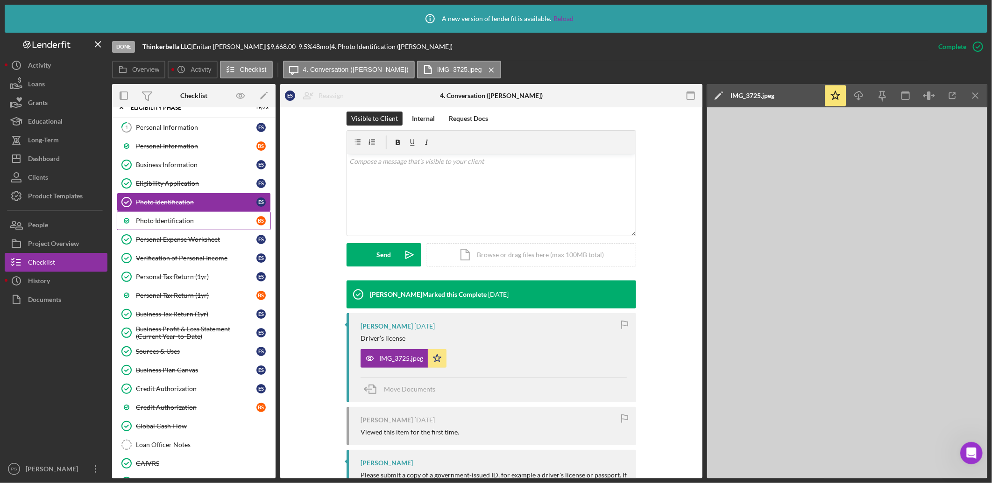
scroll to position [0, 0]
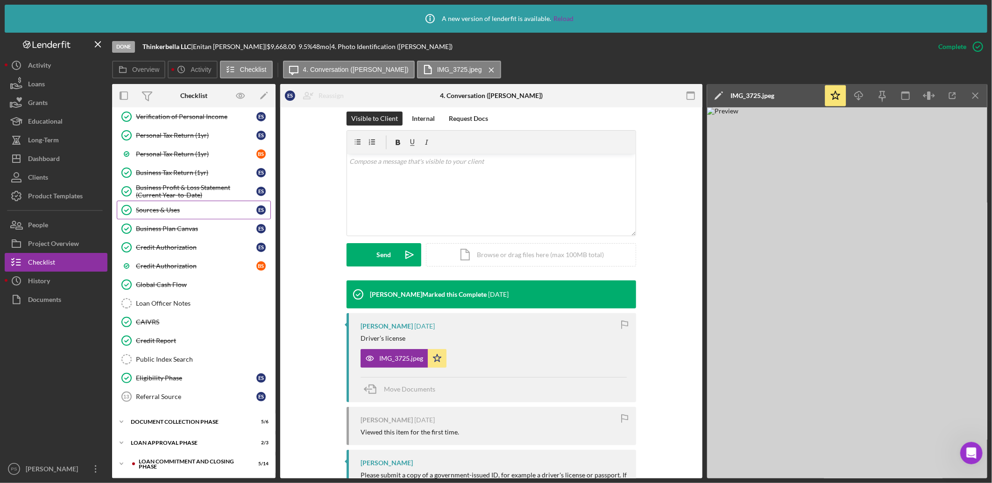
click at [178, 212] on div "Sources & Uses" at bounding box center [196, 209] width 121 height 7
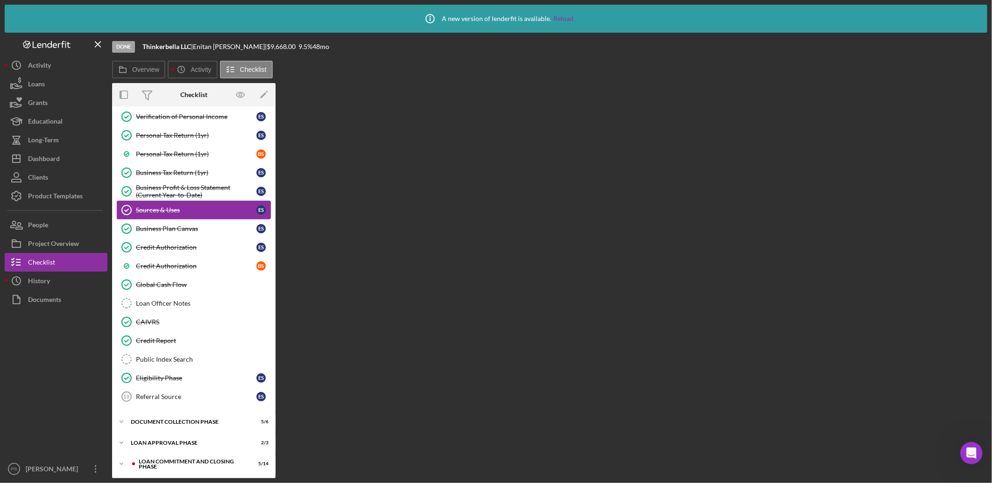
scroll to position [176, 0]
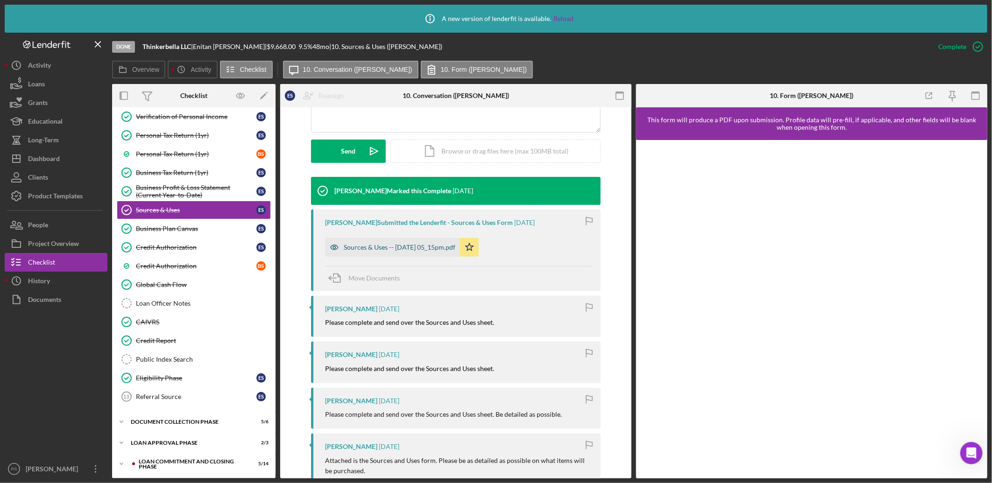
click at [378, 251] on div "Sources & Uses -- [DATE] 05_15pm.pdf" at bounding box center [392, 247] width 135 height 19
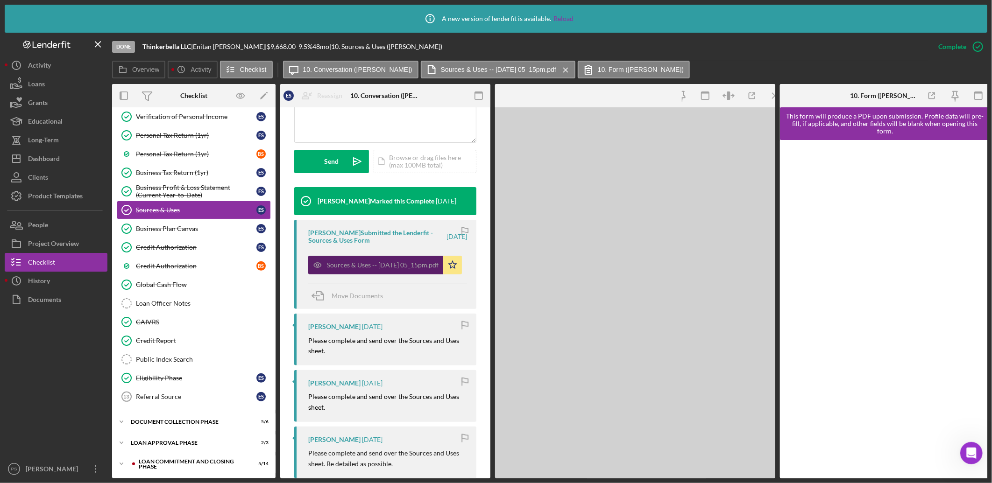
scroll to position [253, 0]
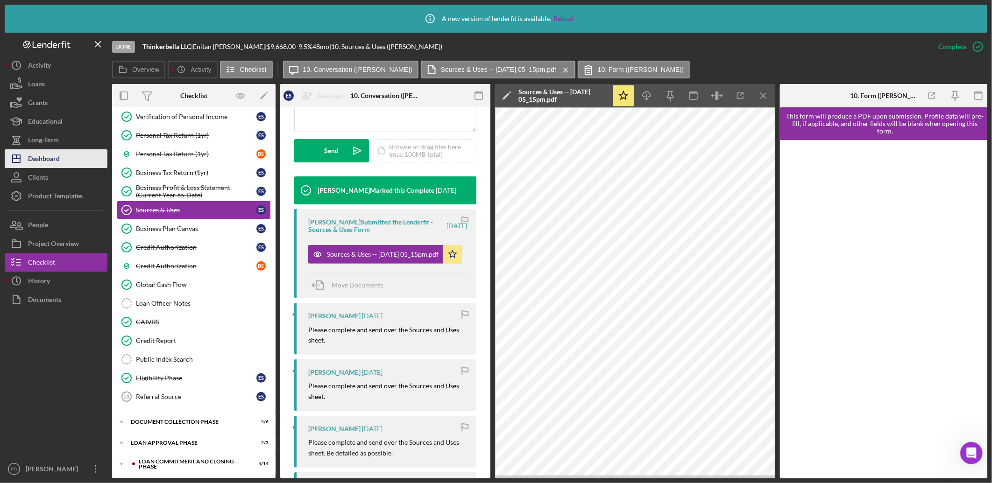
click at [57, 155] on div "Dashboard" at bounding box center [44, 159] width 32 height 21
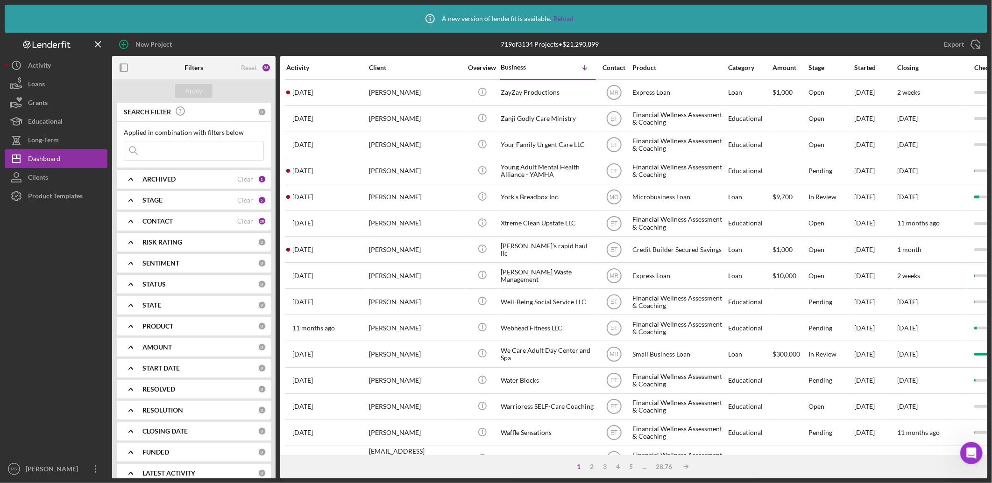
click at [157, 199] on b "STAGE" at bounding box center [152, 200] width 20 height 7
click at [153, 235] on label "Done" at bounding box center [201, 238] width 125 height 9
click at [134, 235] on input "Done" at bounding box center [128, 238] width 9 height 9
checkbox input "false"
click at [154, 296] on label "Pending" at bounding box center [201, 298] width 125 height 9
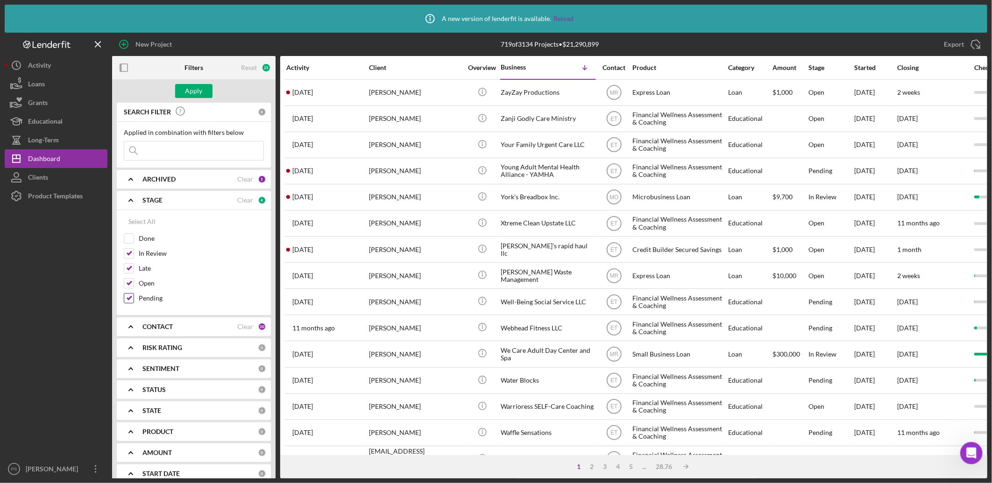
click at [134, 296] on input "Pending" at bounding box center [128, 298] width 9 height 9
checkbox input "false"
click at [156, 326] on b "CONTACT" at bounding box center [157, 326] width 30 height 7
click at [248, 329] on div "Clear" at bounding box center [245, 326] width 16 height 7
checkbox input "false"
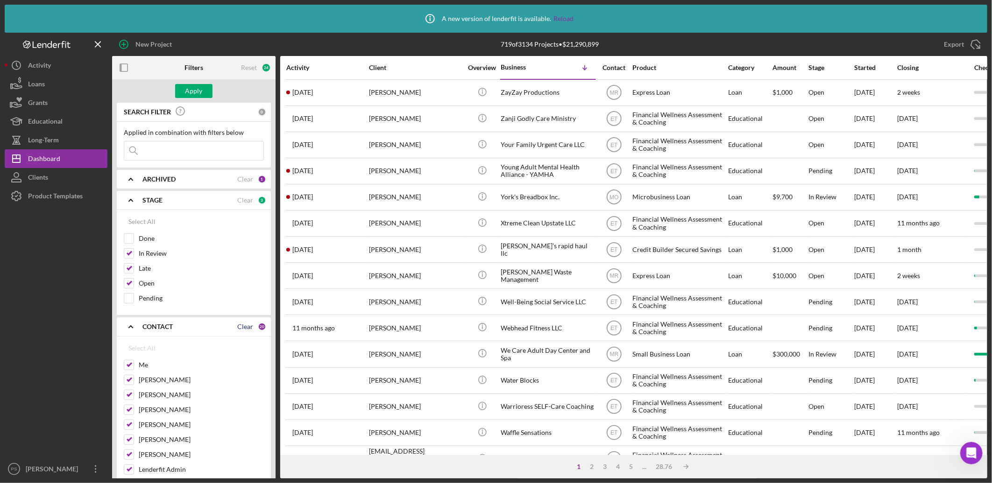
checkbox input "false"
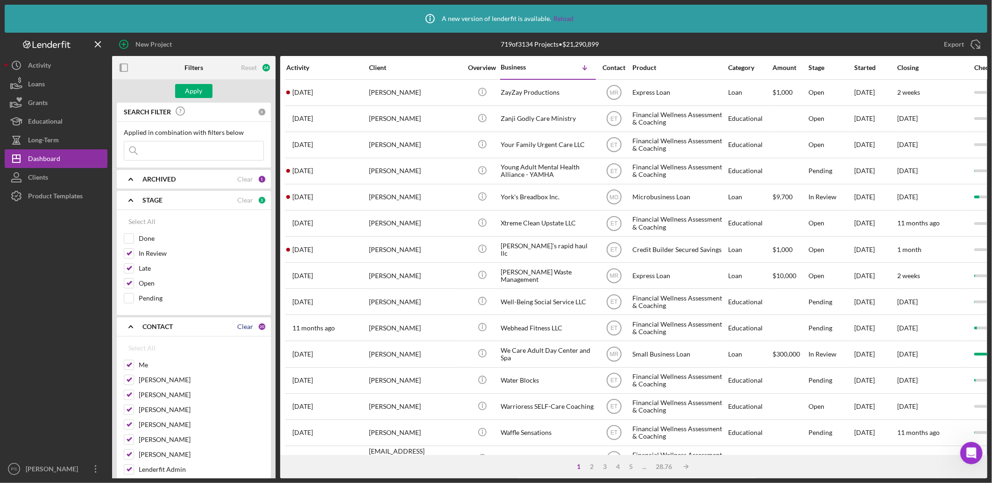
checkbox input "false"
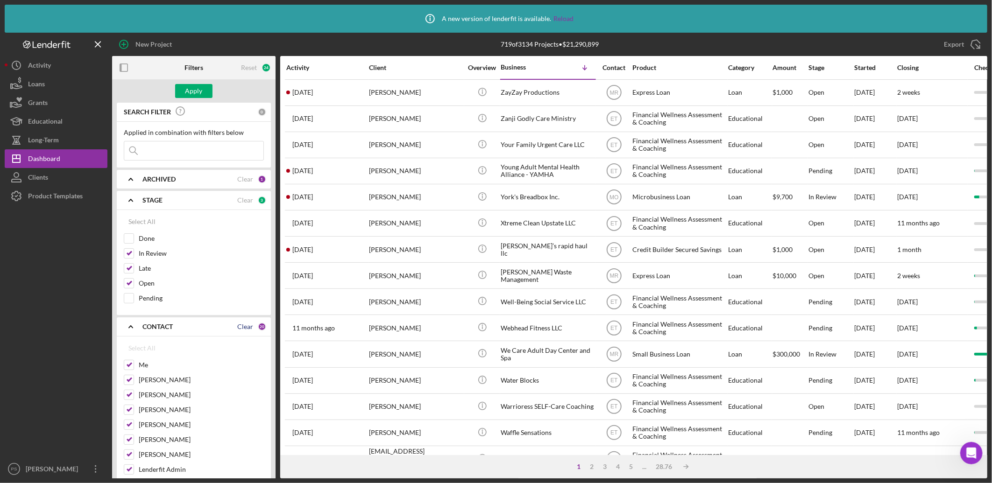
checkbox input "false"
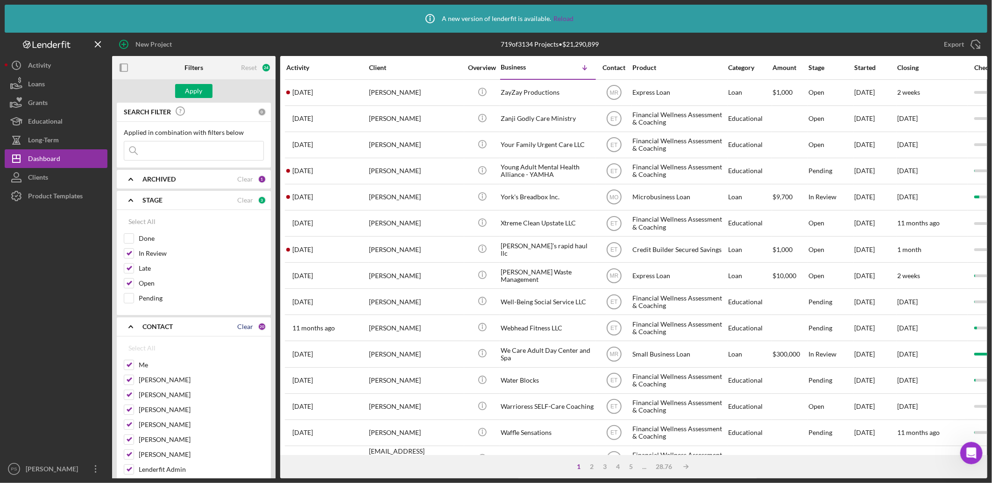
checkbox input "false"
click at [143, 364] on label "Me" at bounding box center [201, 365] width 125 height 9
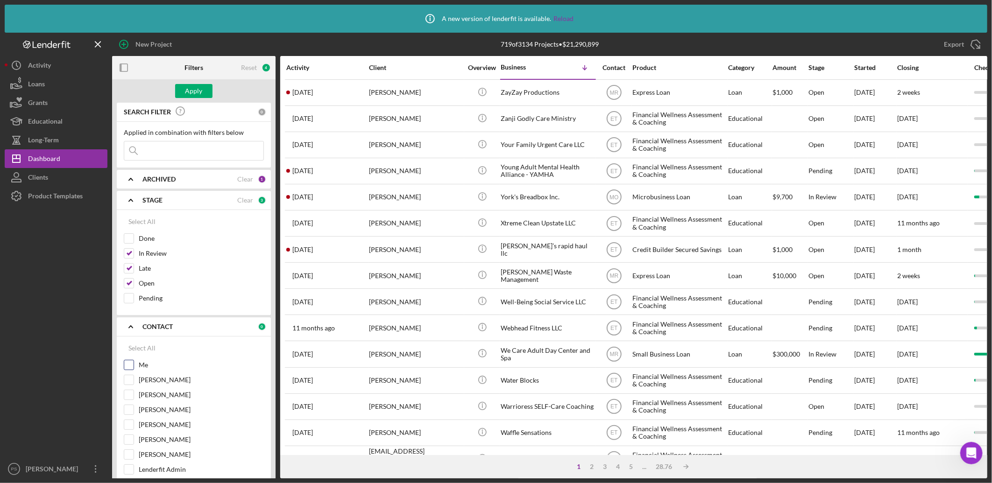
click at [134, 364] on input "Me" at bounding box center [128, 365] width 9 height 9
checkbox input "true"
click at [206, 90] on button "Apply" at bounding box center [193, 91] width 37 height 14
